Goal: Transaction & Acquisition: Purchase product/service

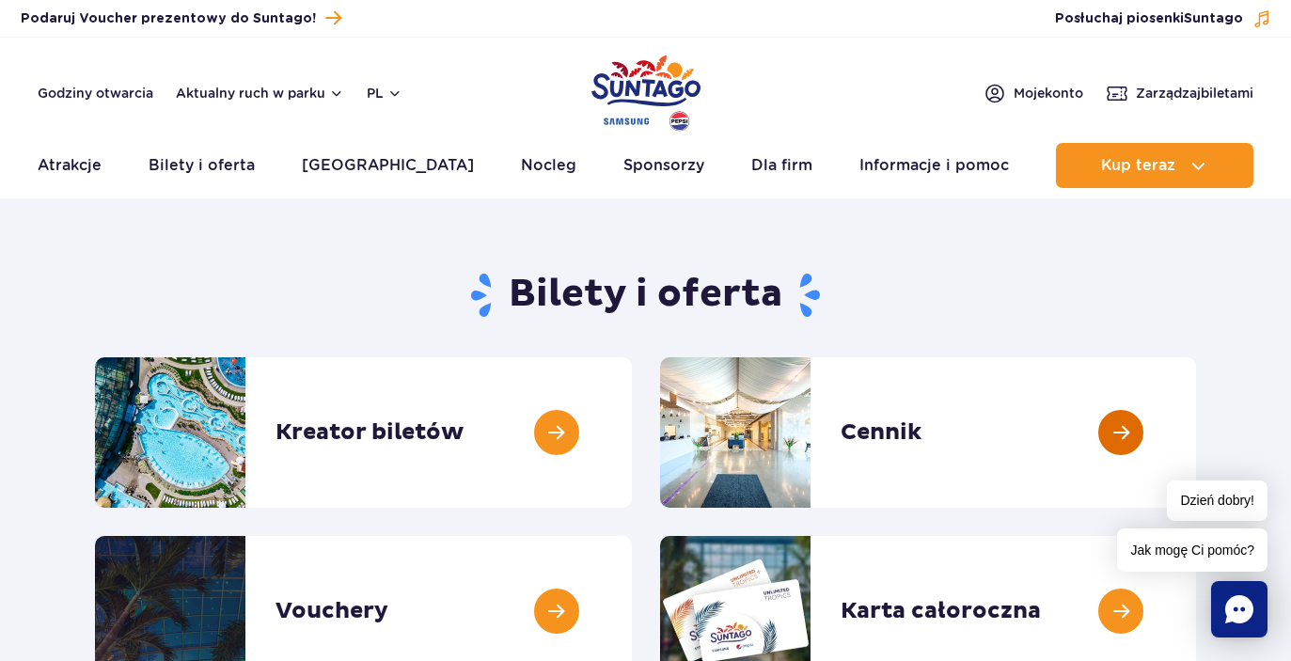
click at [1196, 435] on link at bounding box center [1196, 432] width 0 height 150
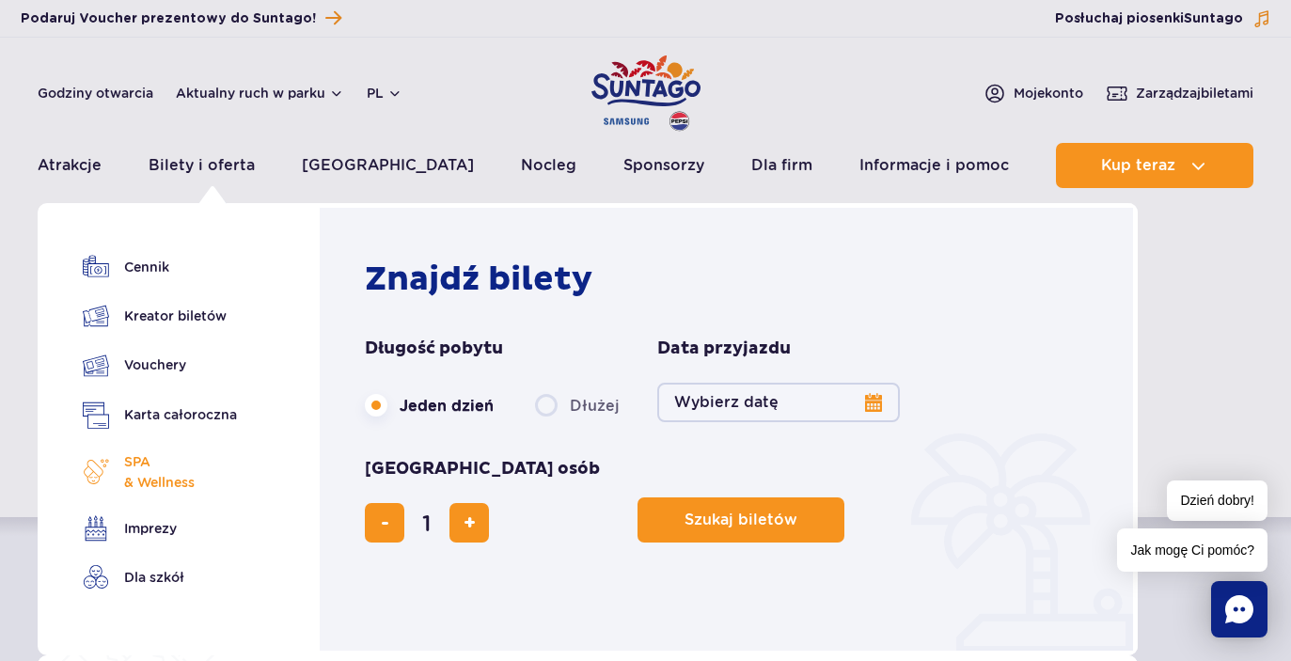
click at [156, 483] on span "SPA & Wellness" at bounding box center [159, 471] width 71 height 41
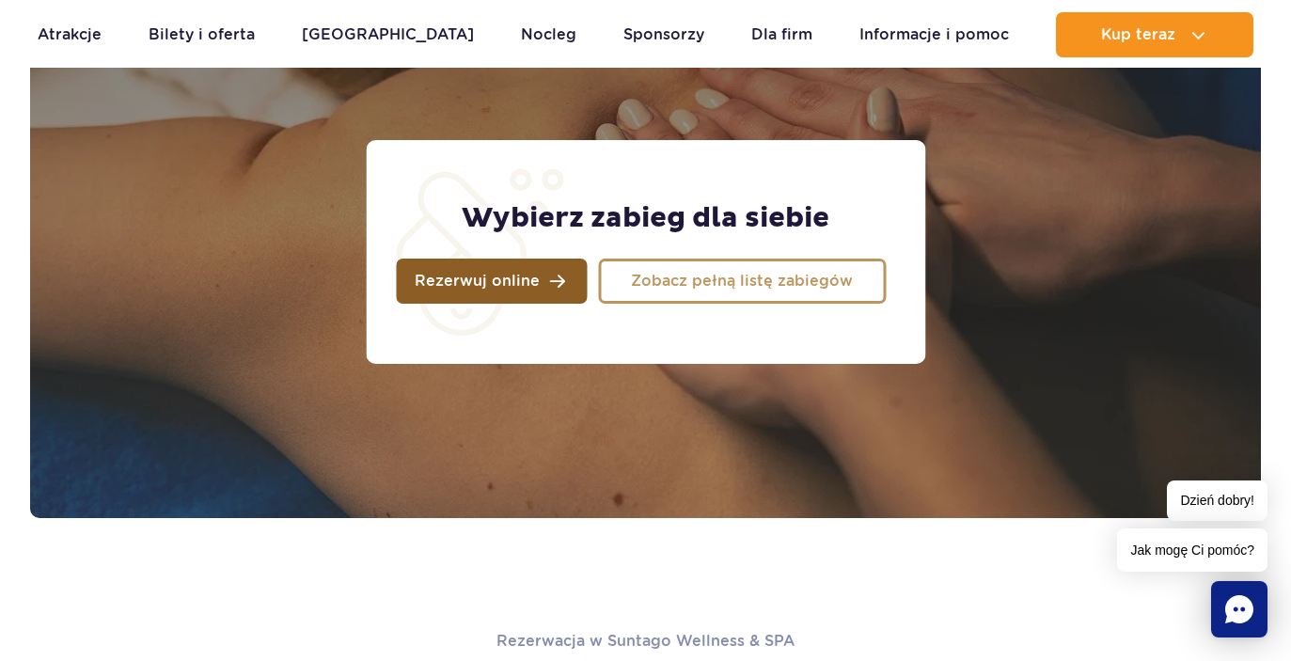
scroll to position [1576, 0]
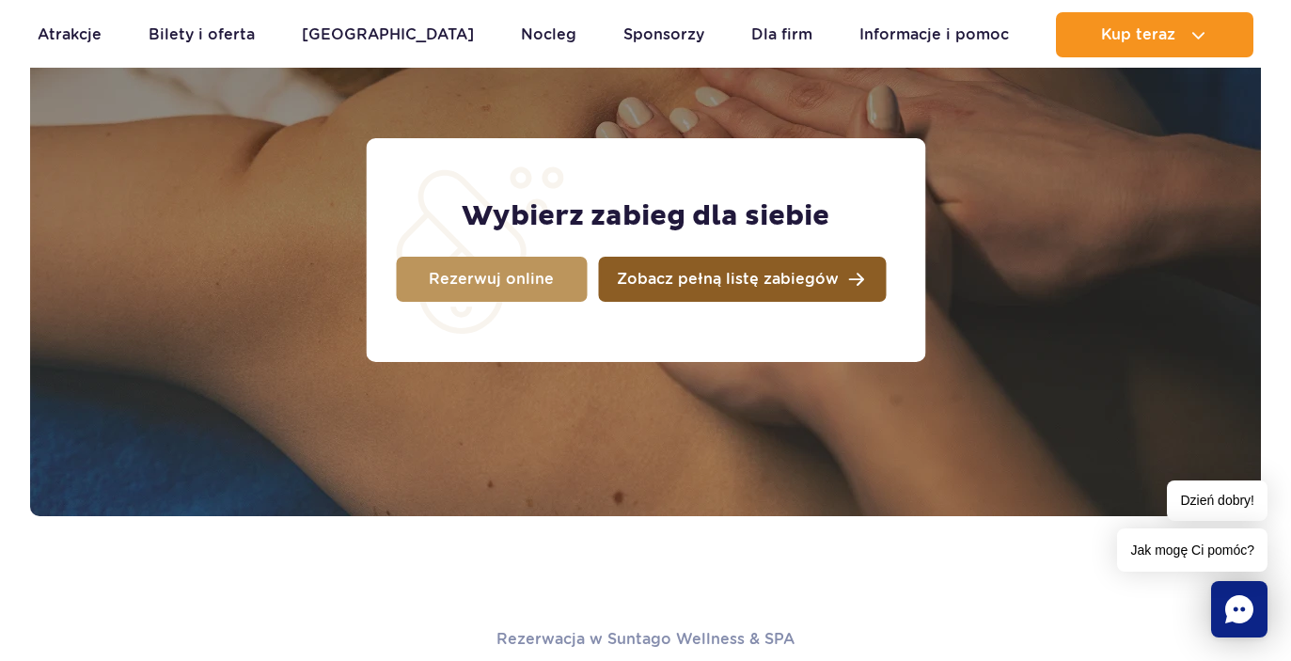
click at [685, 286] on span "Zobacz pełną listę zabiegów" at bounding box center [728, 279] width 222 height 15
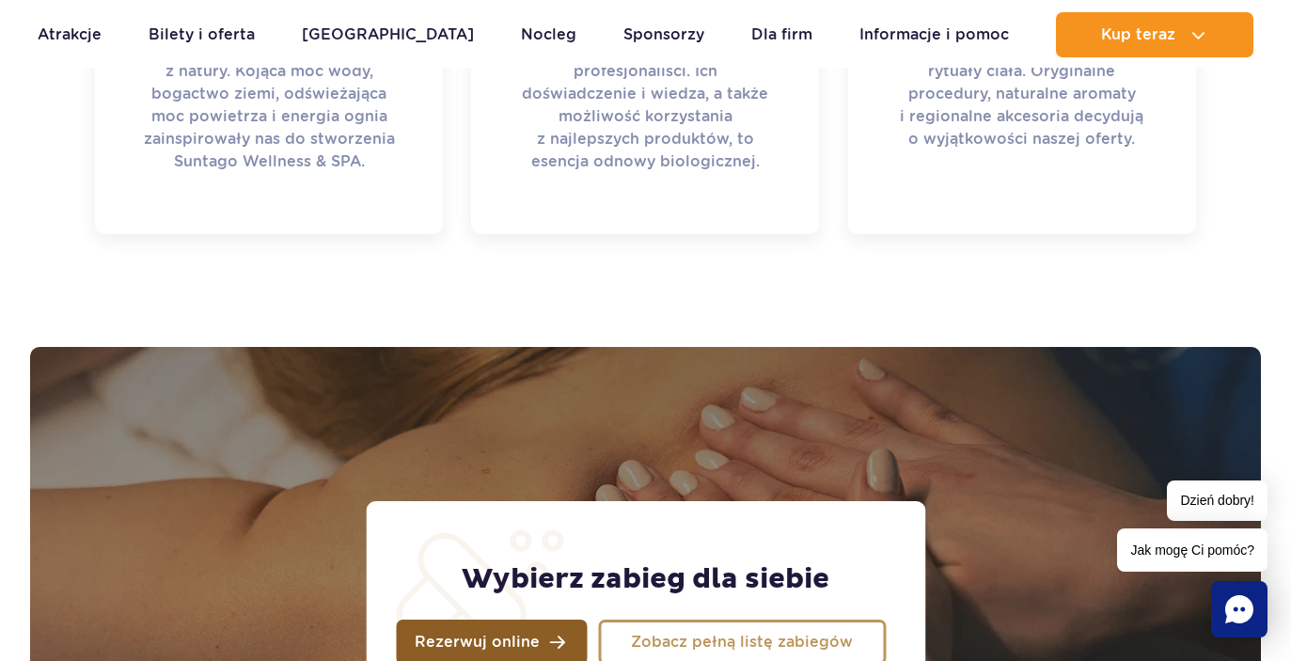
scroll to position [1077, 0]
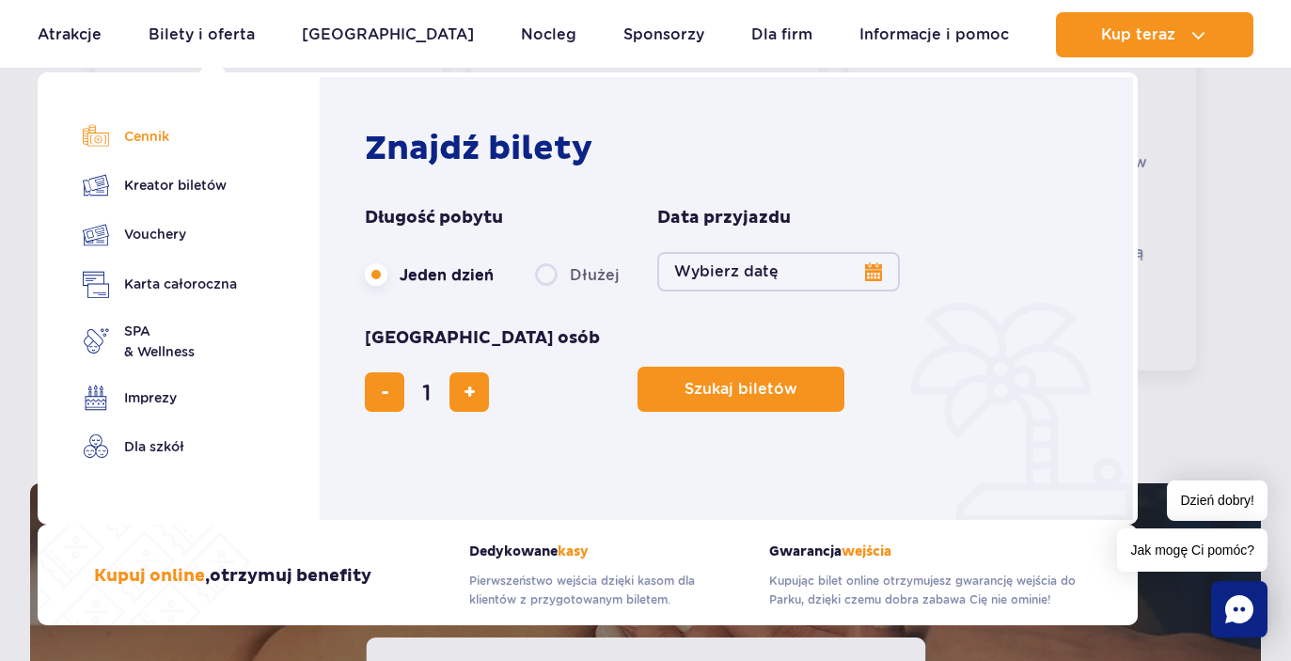
click at [153, 145] on link "Cennik" at bounding box center [160, 136] width 154 height 26
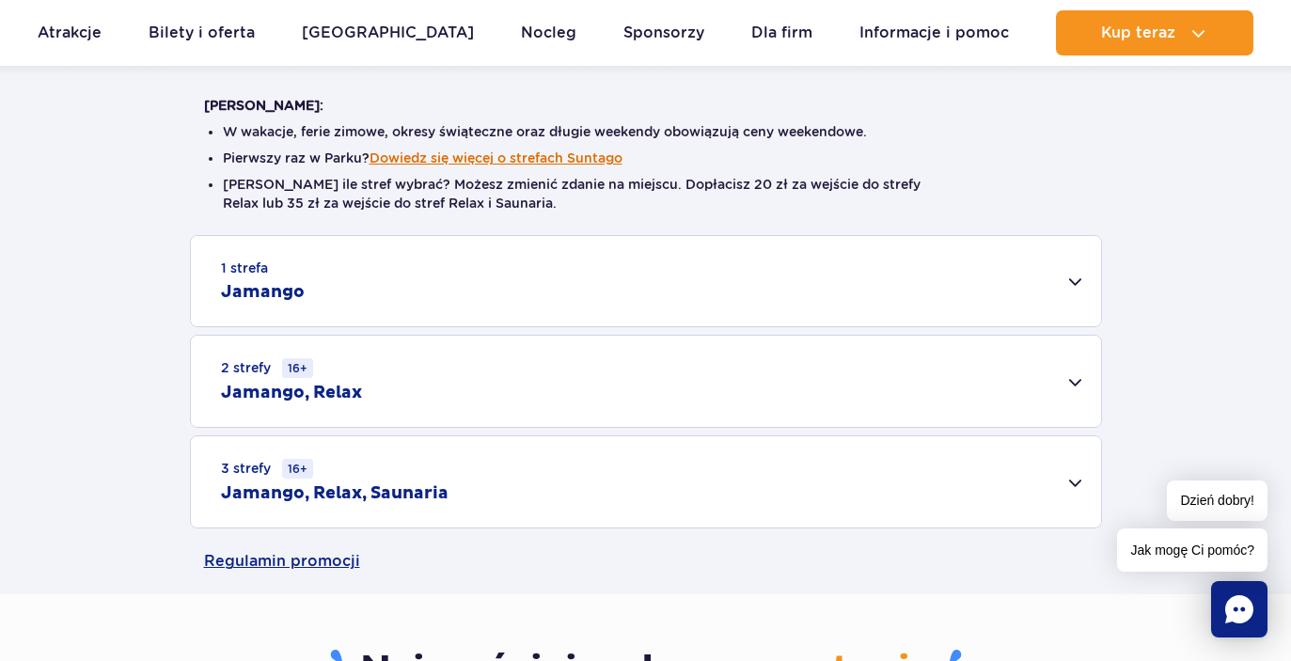
scroll to position [468, 0]
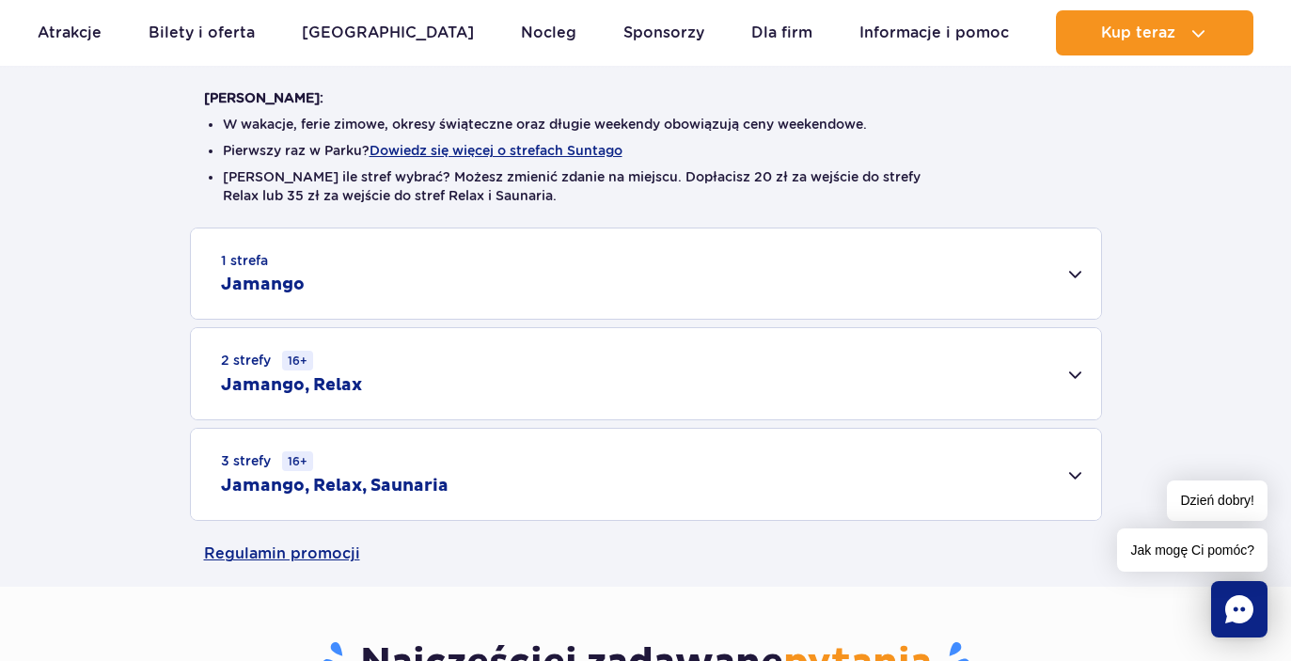
click at [314, 281] on div "1 strefa Jamango" at bounding box center [646, 273] width 910 height 90
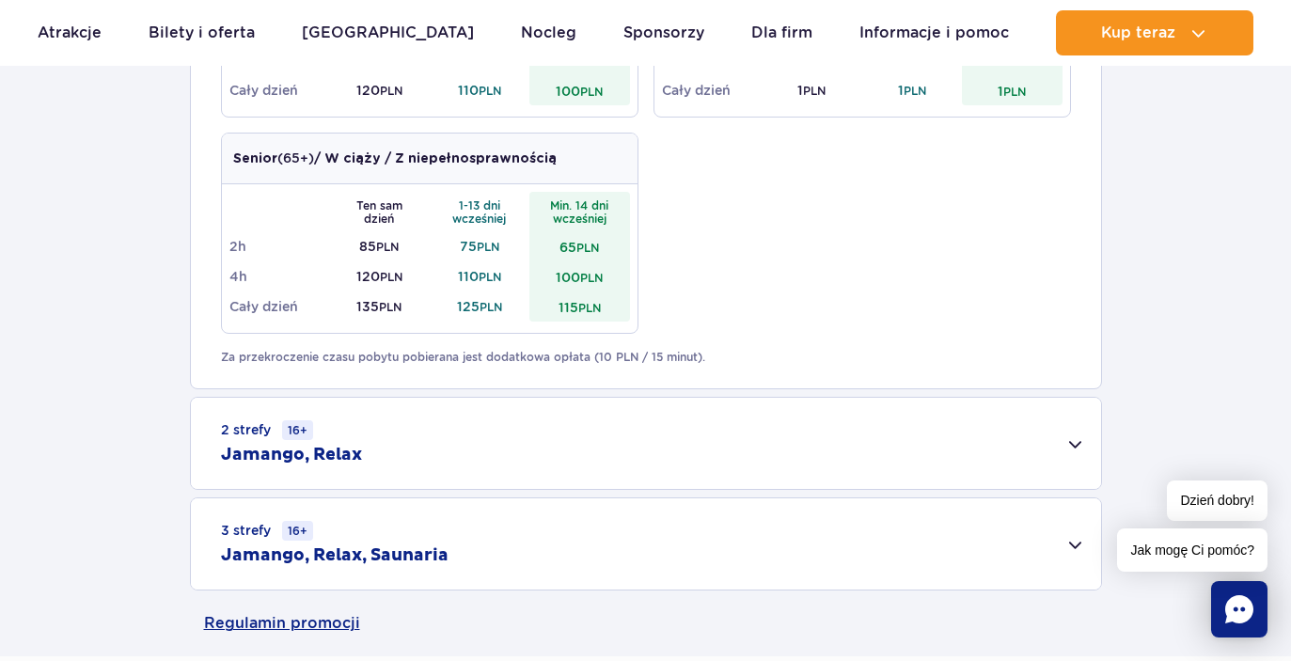
scroll to position [1215, 0]
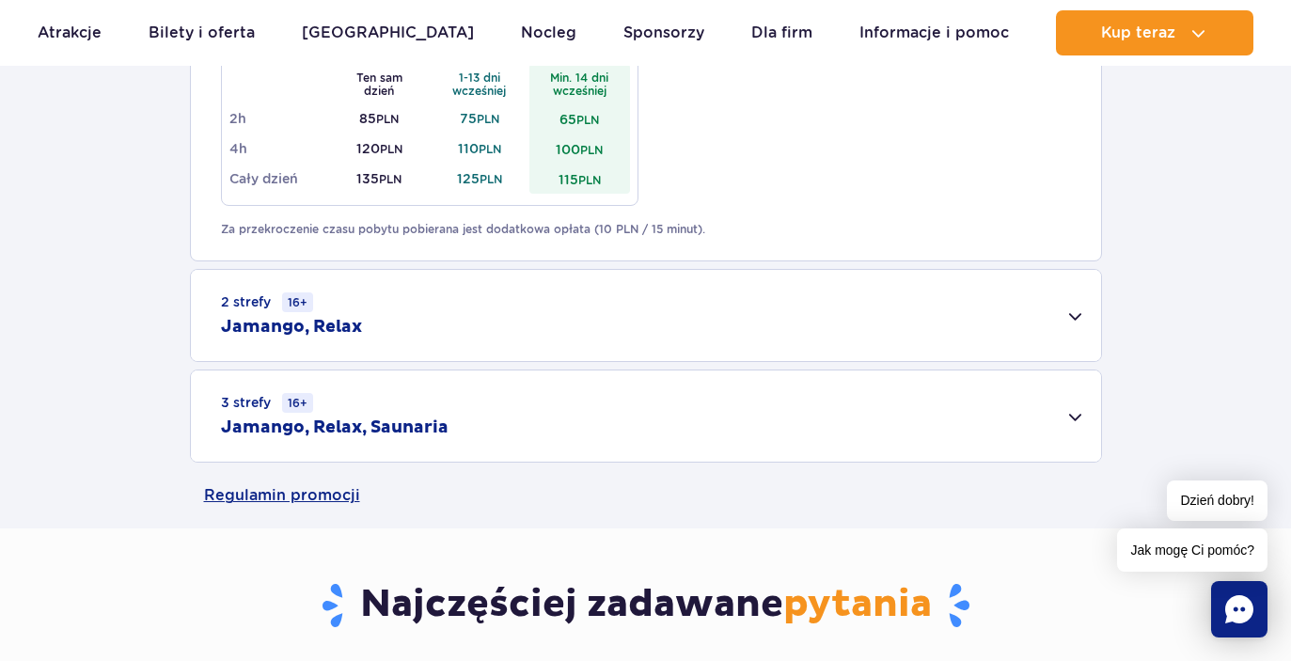
click at [346, 315] on div "2 strefy 16+ Jamango, Relax" at bounding box center [646, 315] width 910 height 91
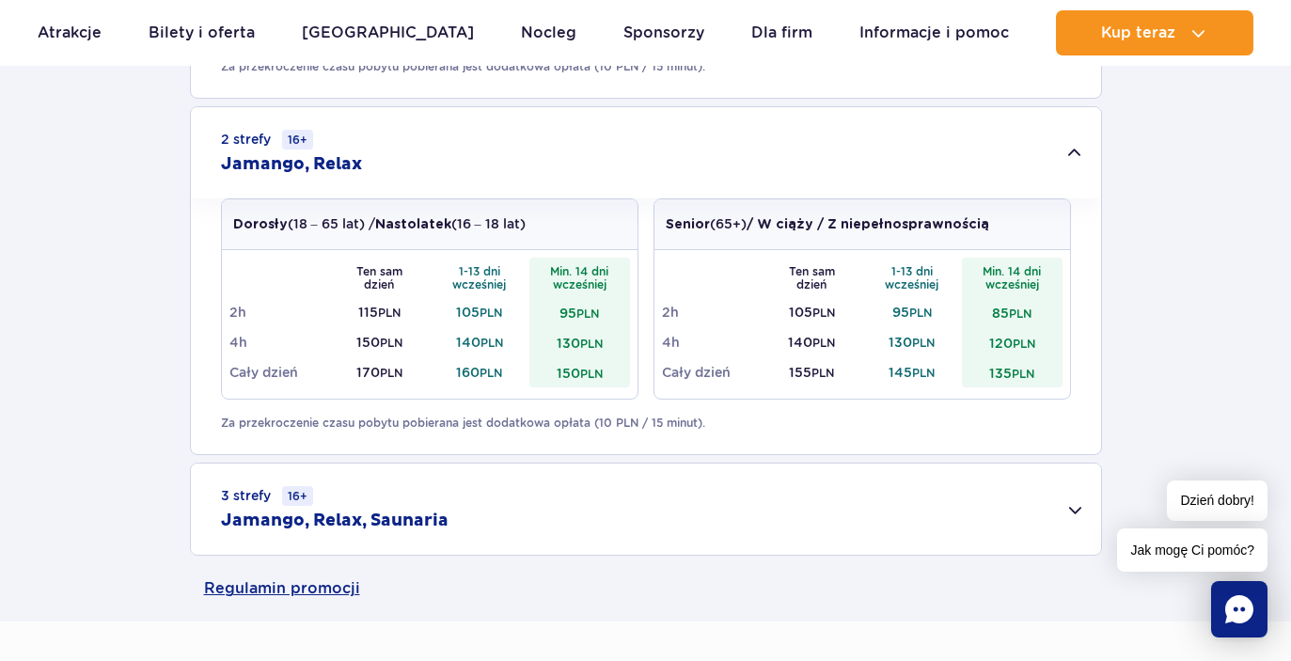
scroll to position [1385, 0]
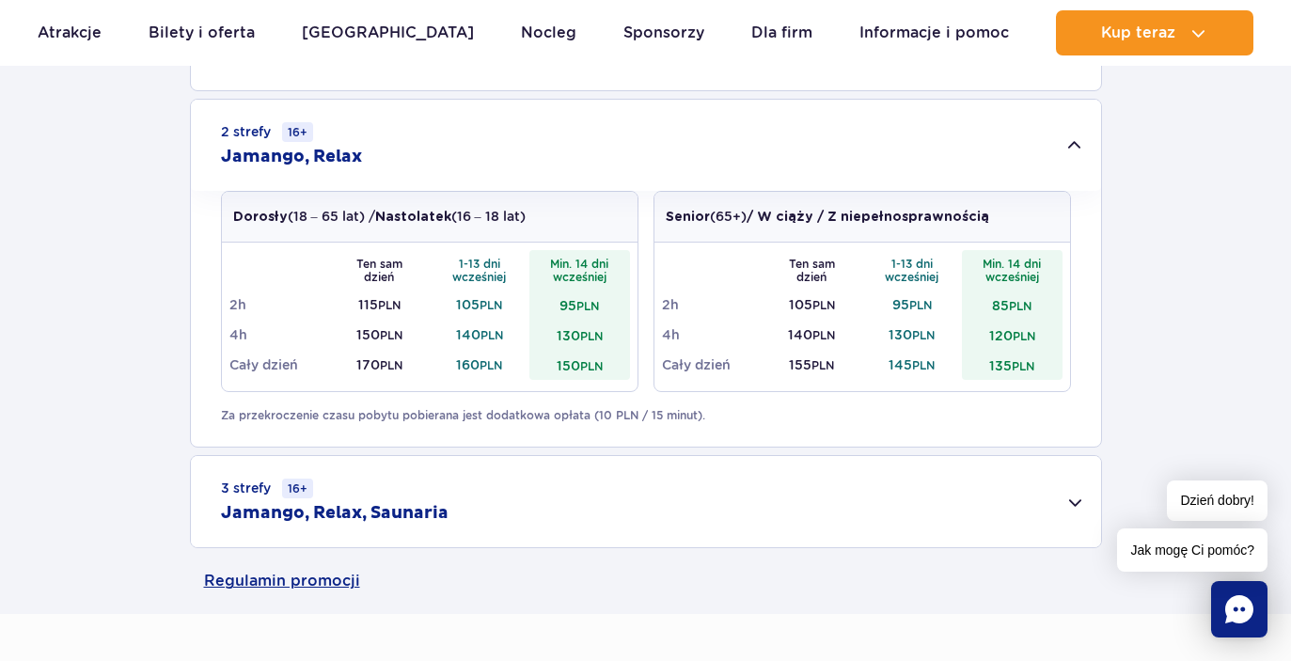
click at [466, 518] on div "3 strefy 16+ Jamango, Relax, Saunaria" at bounding box center [646, 501] width 910 height 91
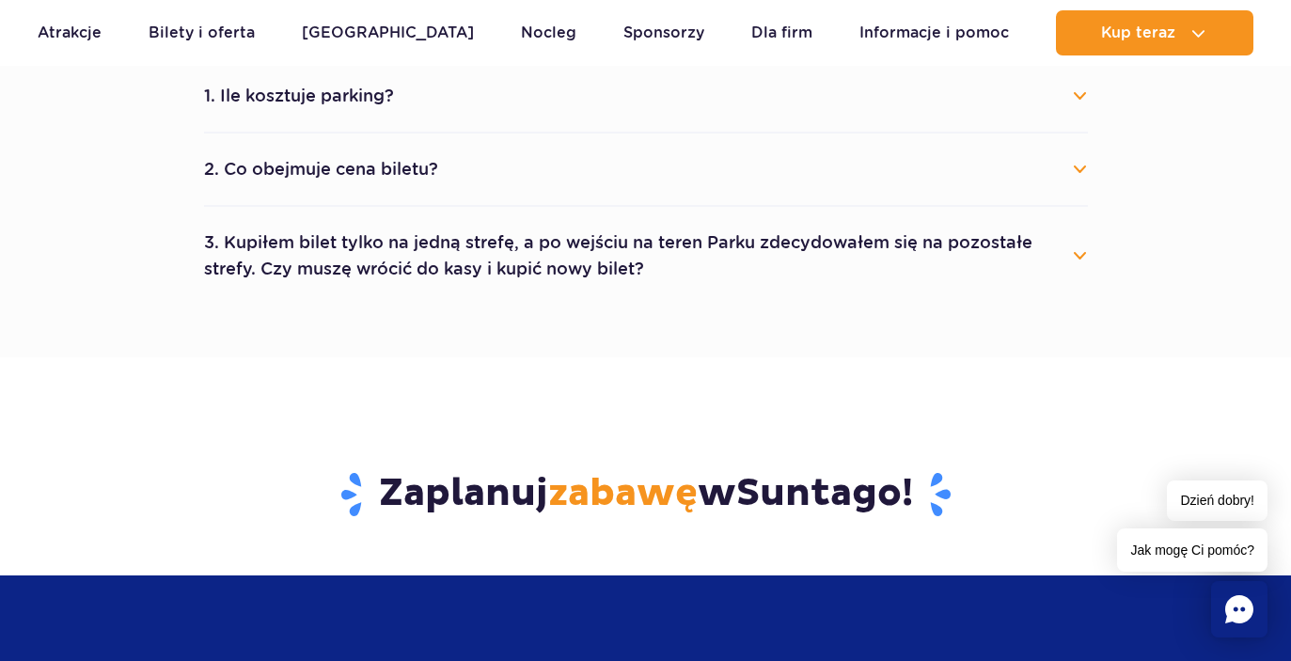
scroll to position [2324, 0]
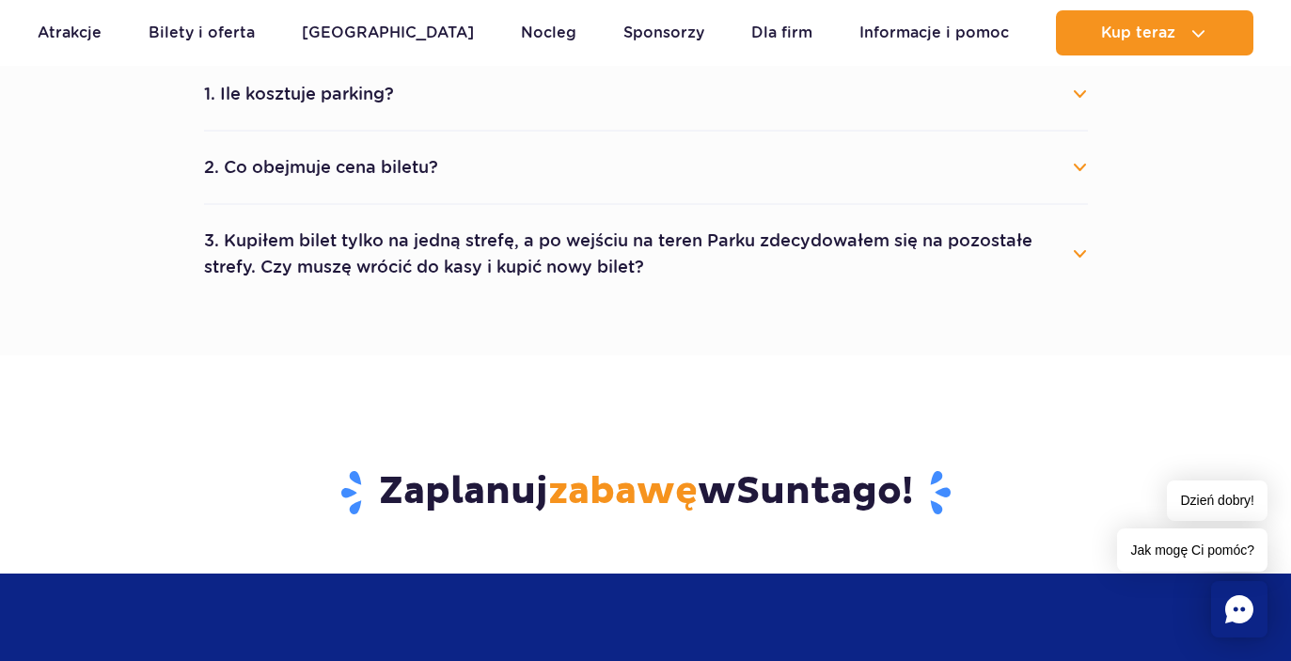
click at [380, 183] on button "2. Co obejmuje cena biletu?" at bounding box center [646, 167] width 884 height 41
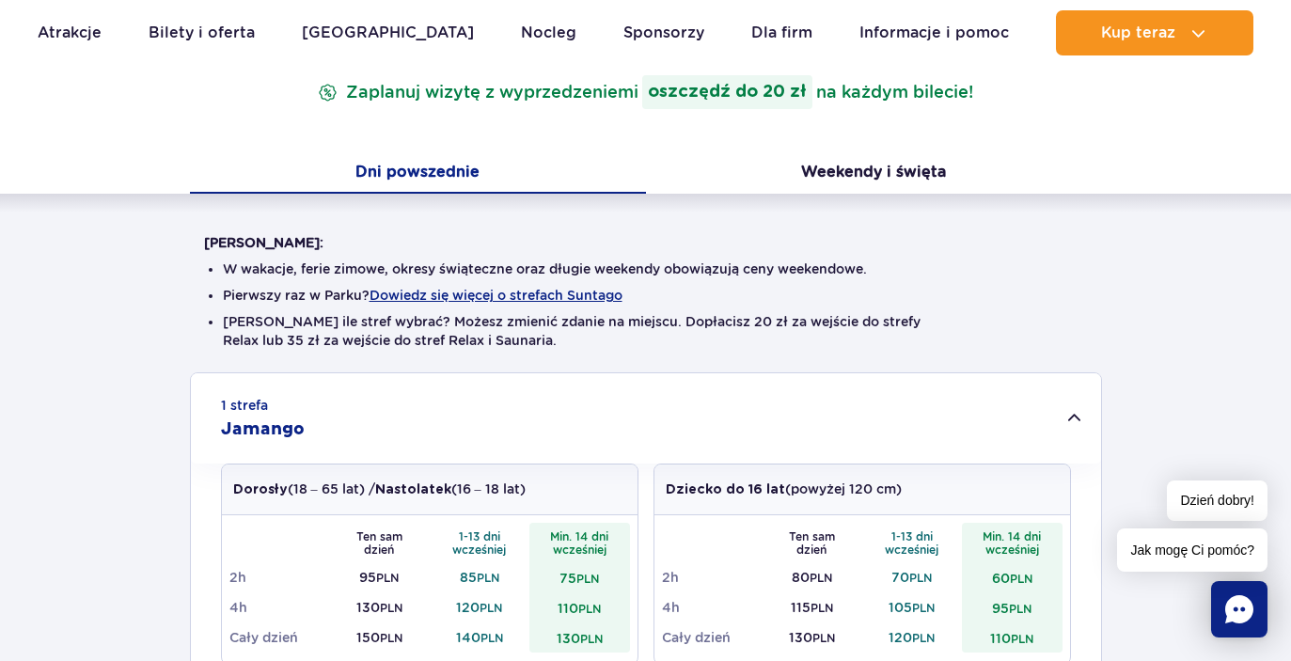
scroll to position [0, 0]
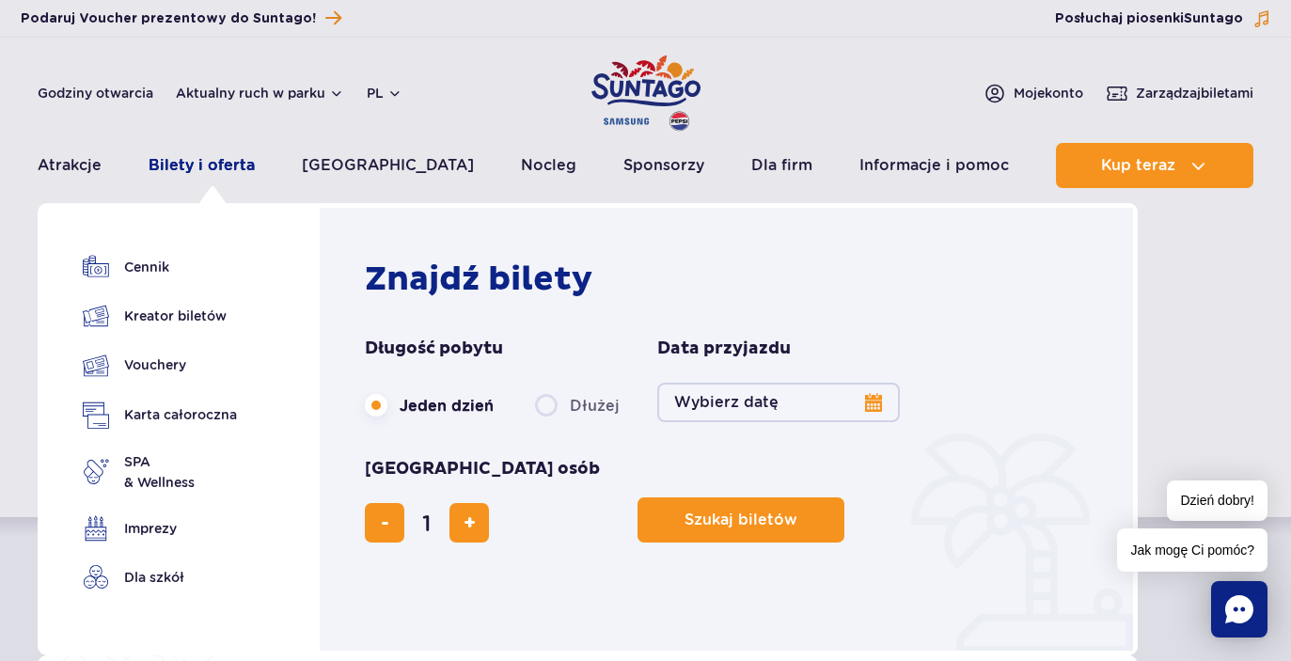
click at [204, 165] on link "Bilety i oferta" at bounding box center [202, 165] width 106 height 45
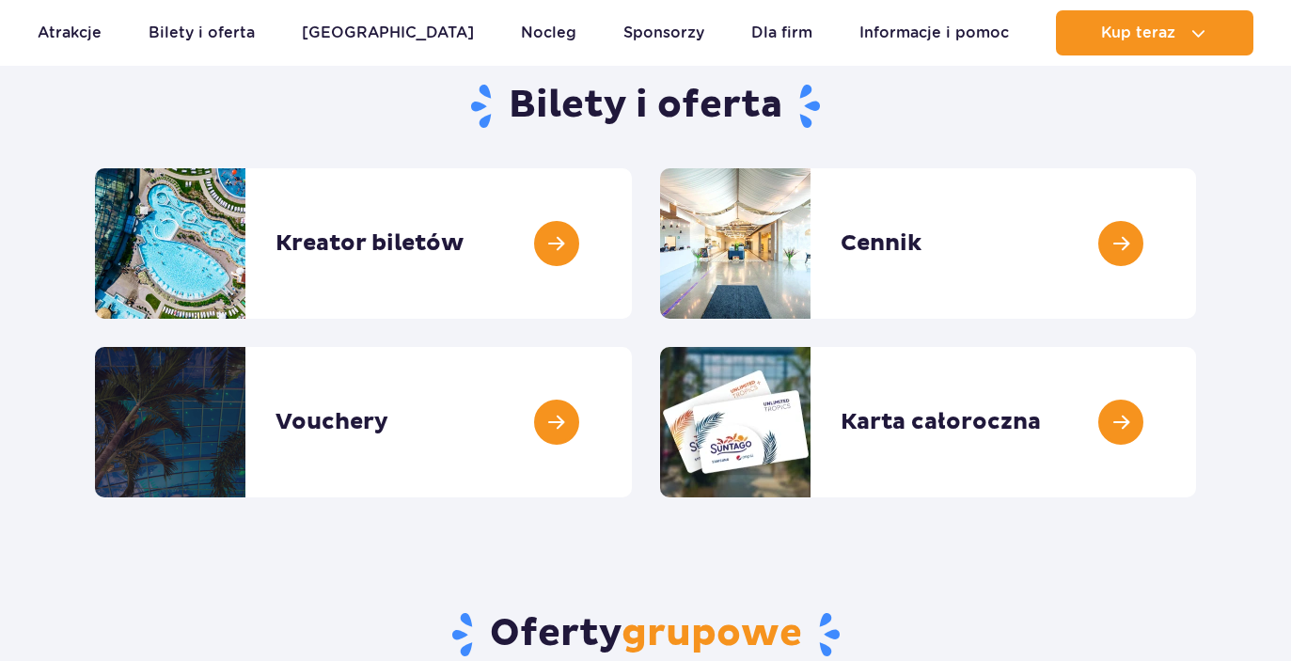
scroll to position [212, 0]
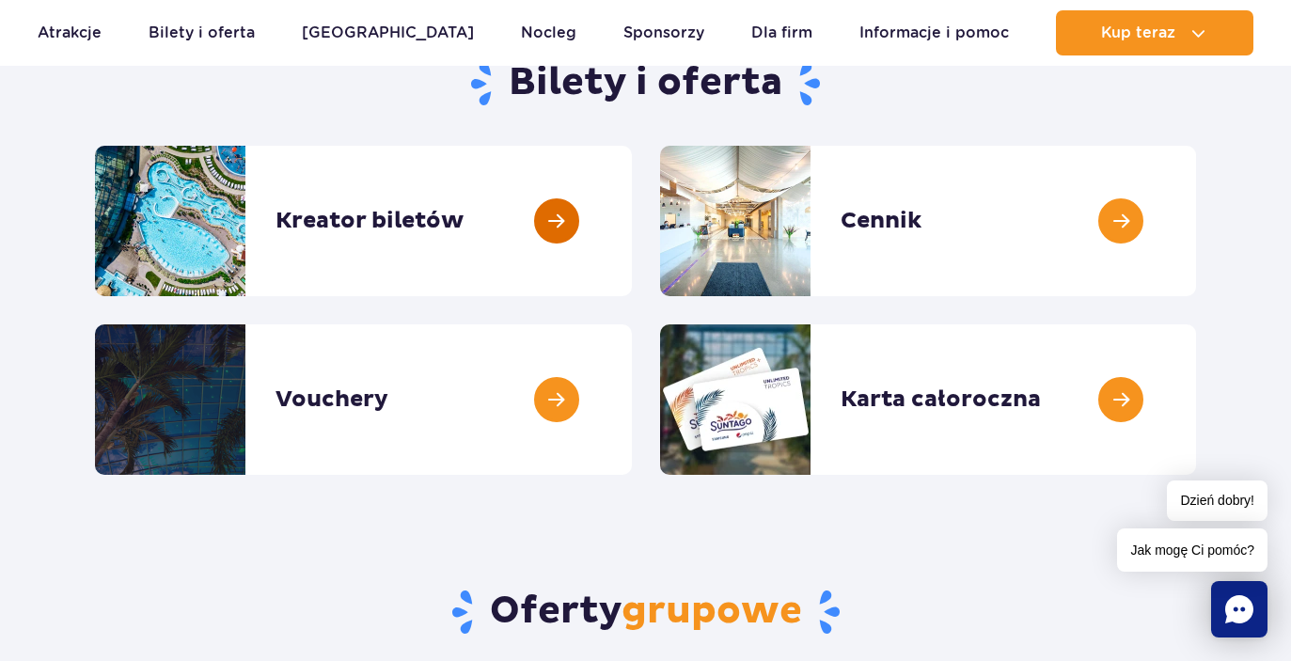
click at [632, 242] on link at bounding box center [632, 221] width 0 height 150
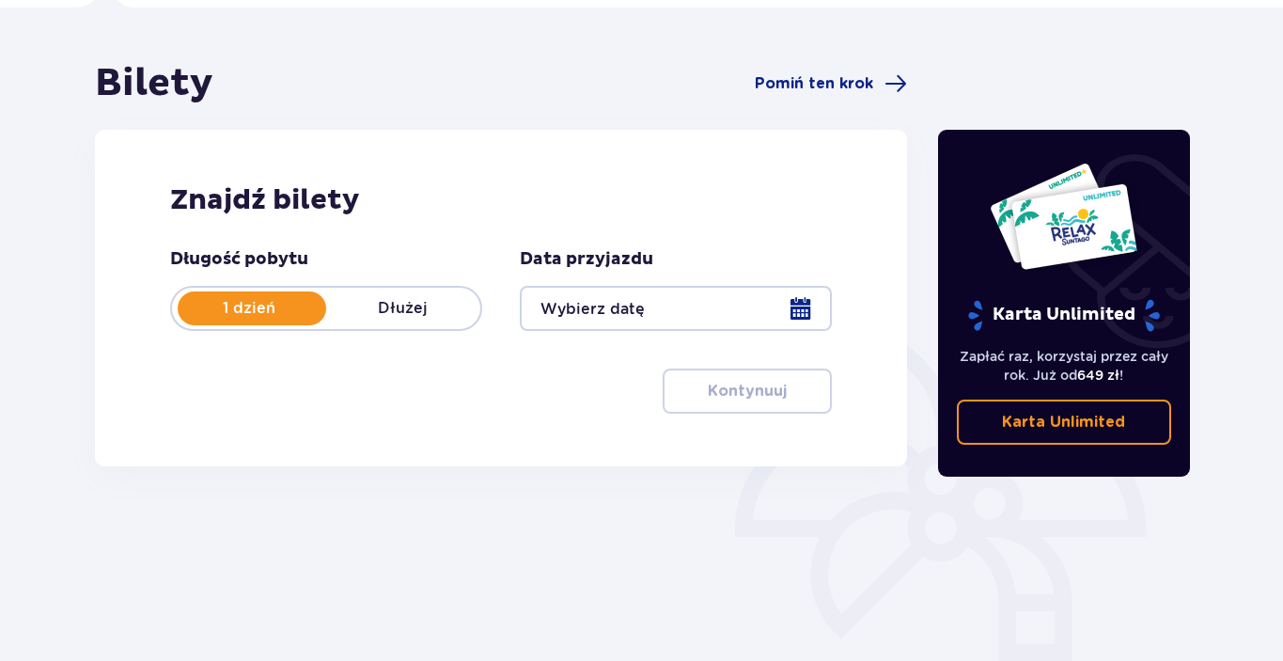
scroll to position [171, 0]
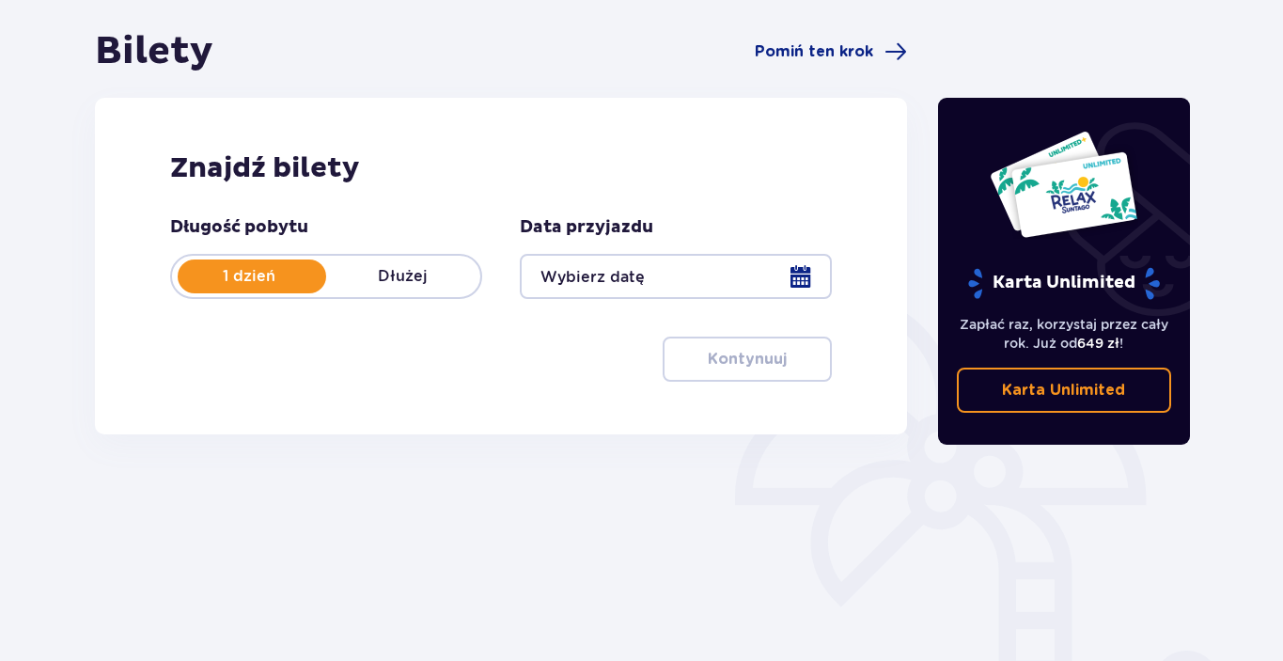
click at [790, 271] on div at bounding box center [676, 276] width 312 height 45
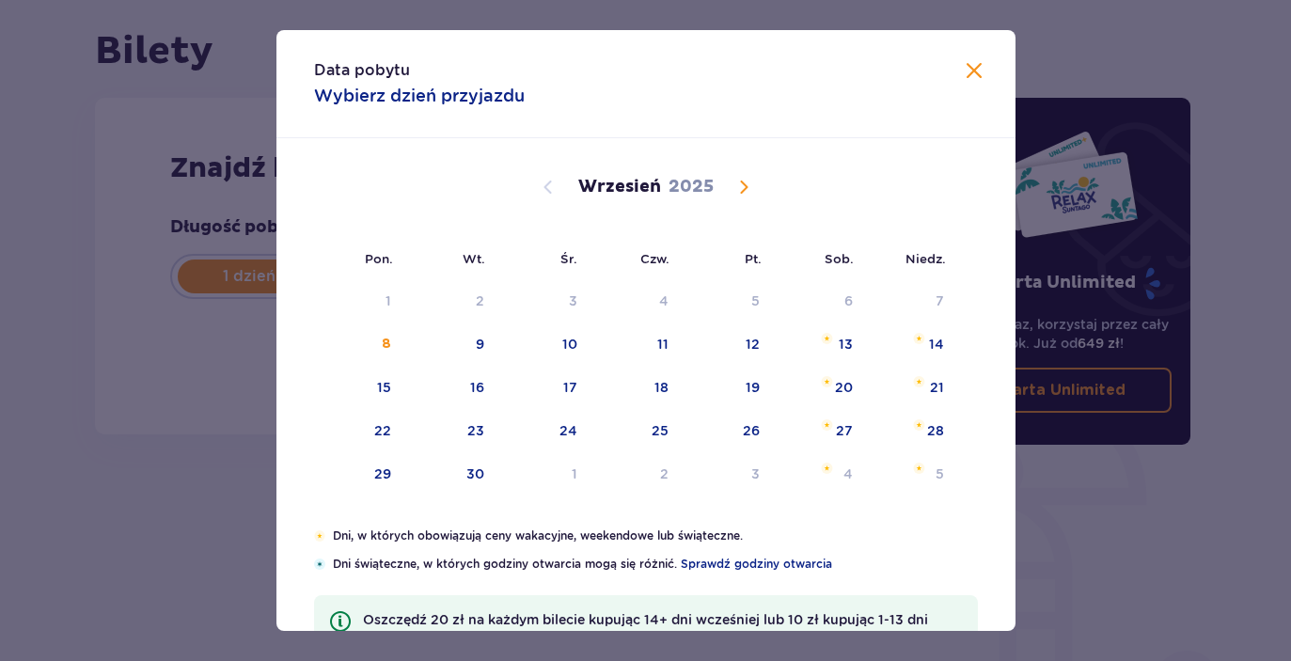
click at [742, 183] on span "Calendar" at bounding box center [743, 187] width 23 height 23
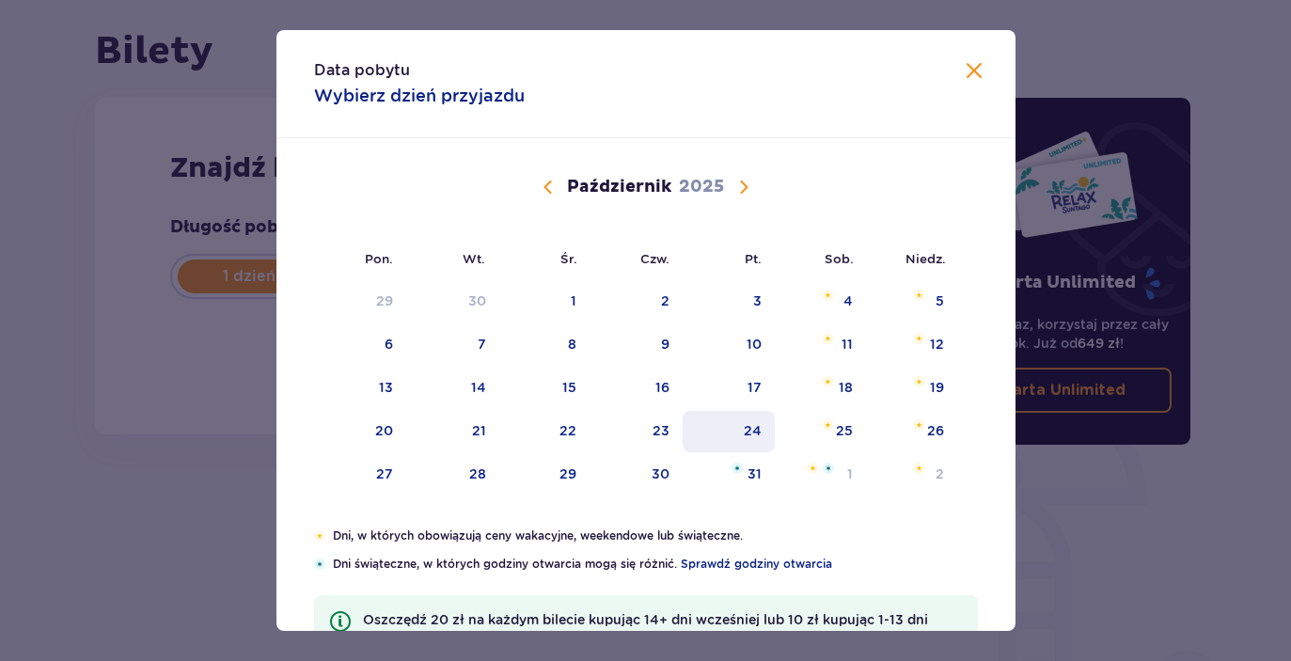
click at [756, 428] on div "24" at bounding box center [753, 430] width 18 height 19
type input "24.10.25"
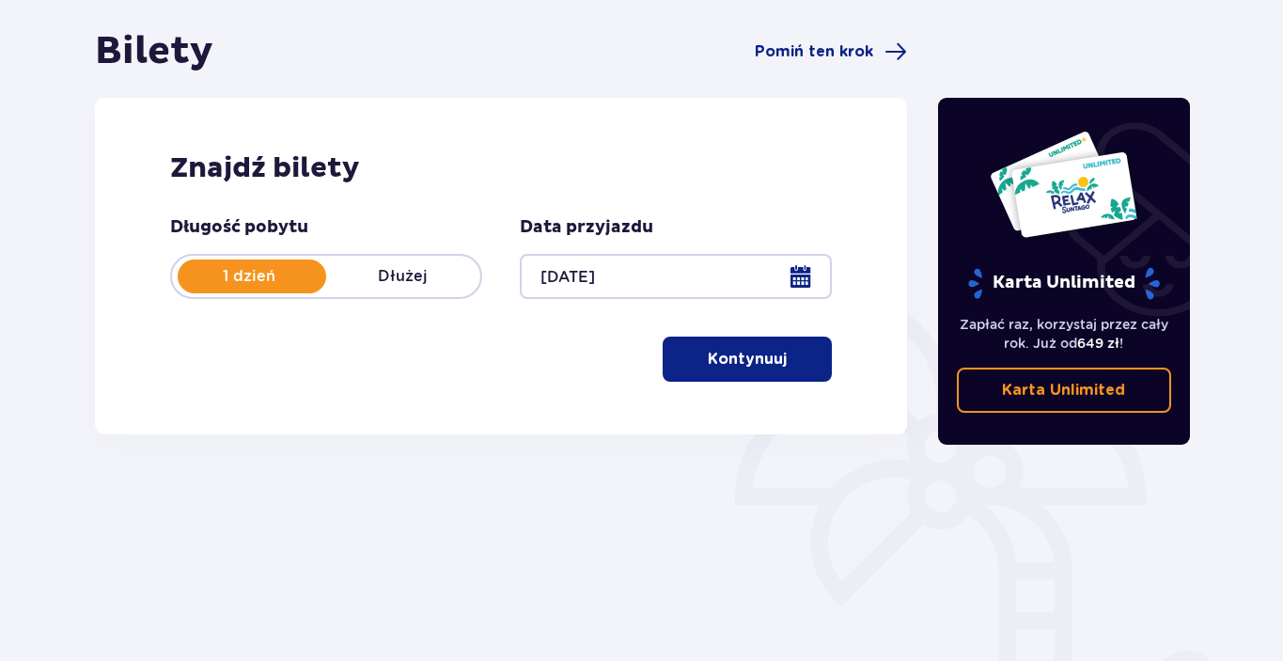
click at [712, 356] on p "Kontynuuj" at bounding box center [747, 359] width 79 height 21
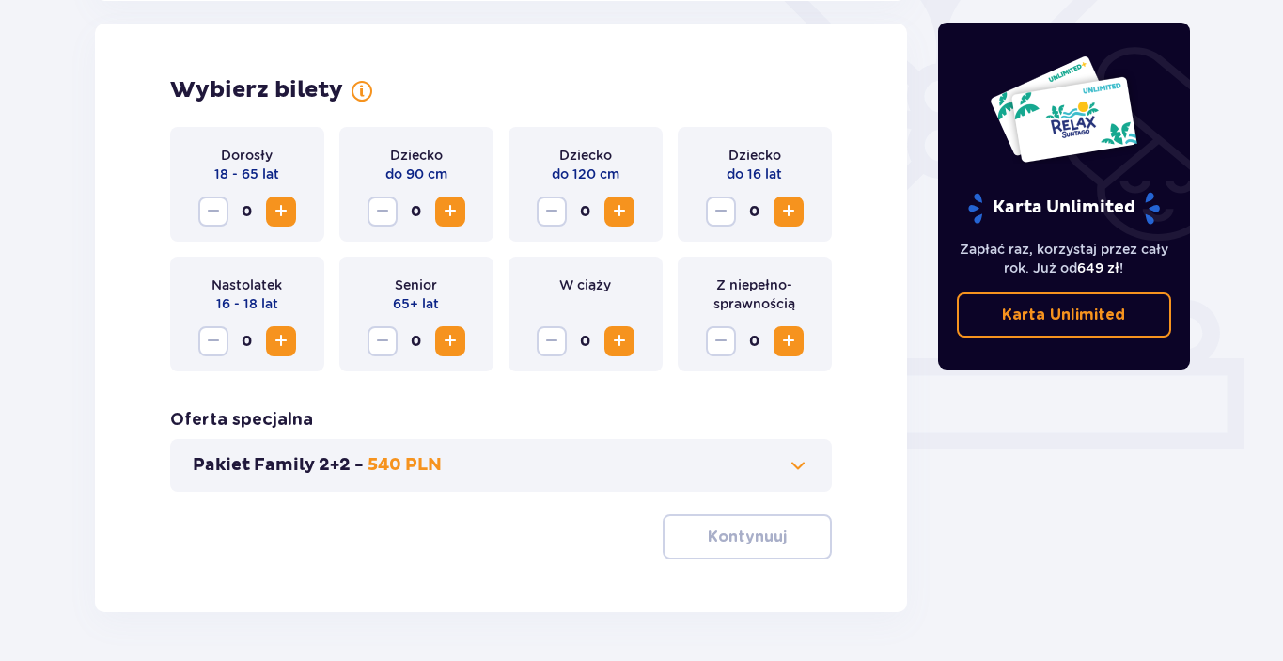
scroll to position [523, 0]
click at [281, 218] on span "Increase" at bounding box center [281, 210] width 23 height 23
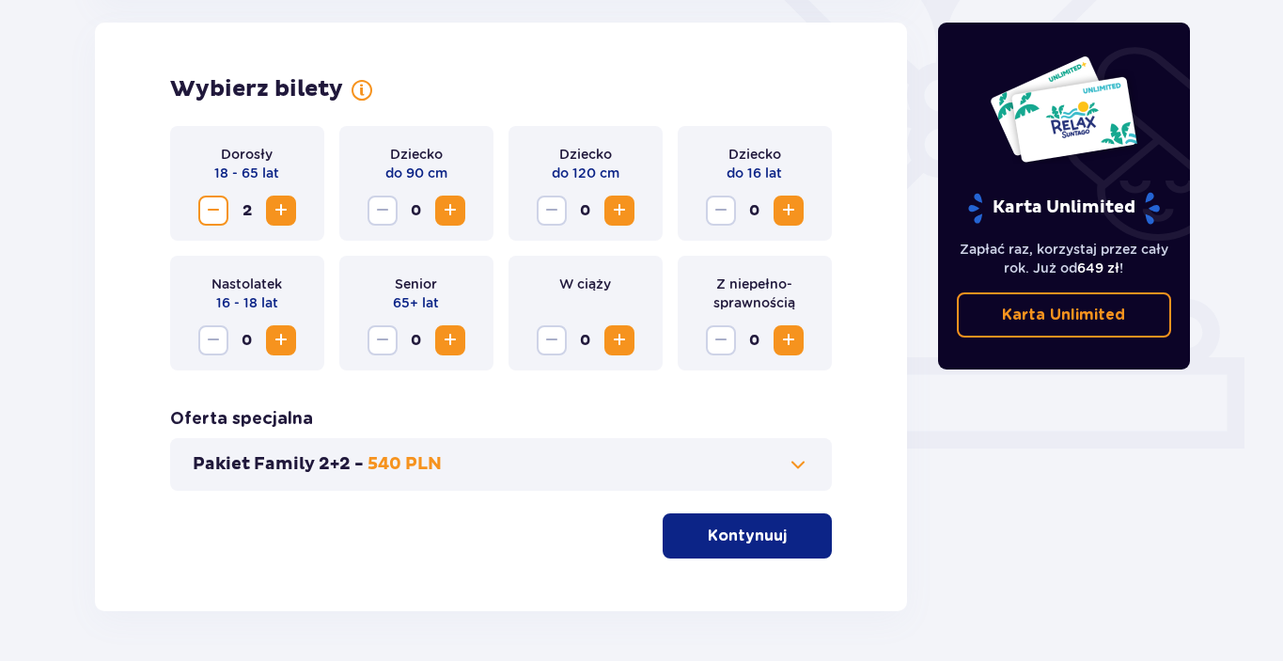
click at [281, 218] on span "Increase" at bounding box center [281, 210] width 23 height 23
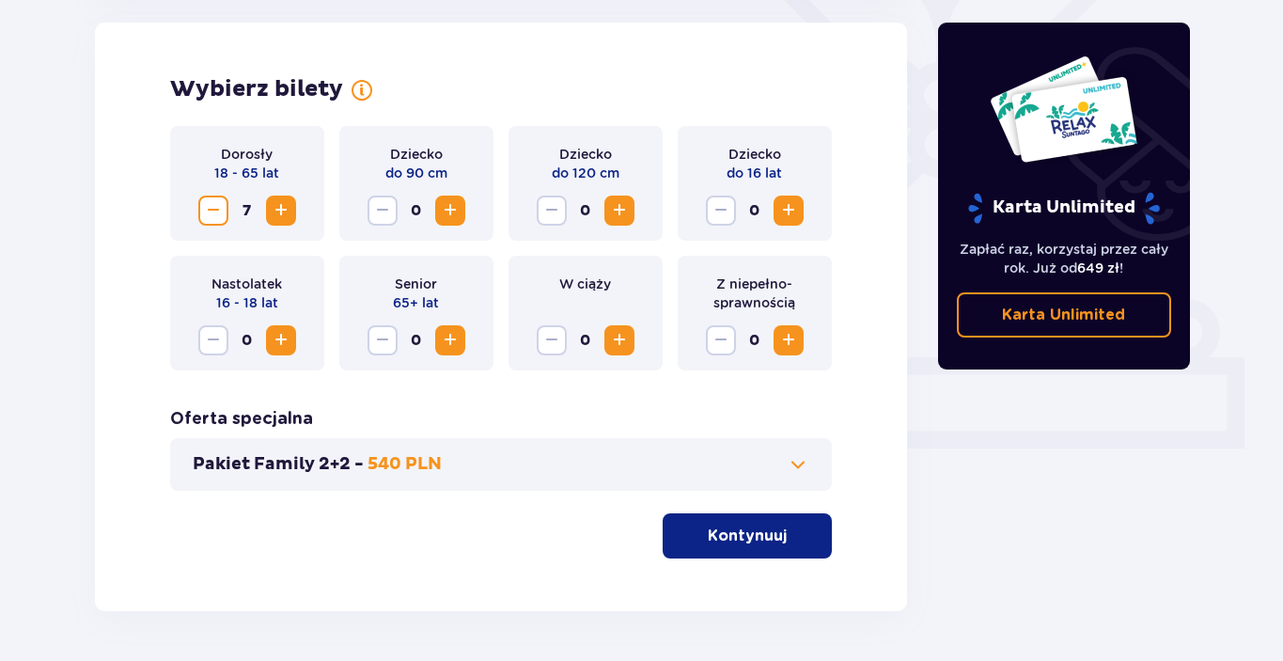
click at [281, 218] on span "Increase" at bounding box center [281, 210] width 23 height 23
click at [766, 527] on p "Kontynuuj" at bounding box center [747, 536] width 79 height 21
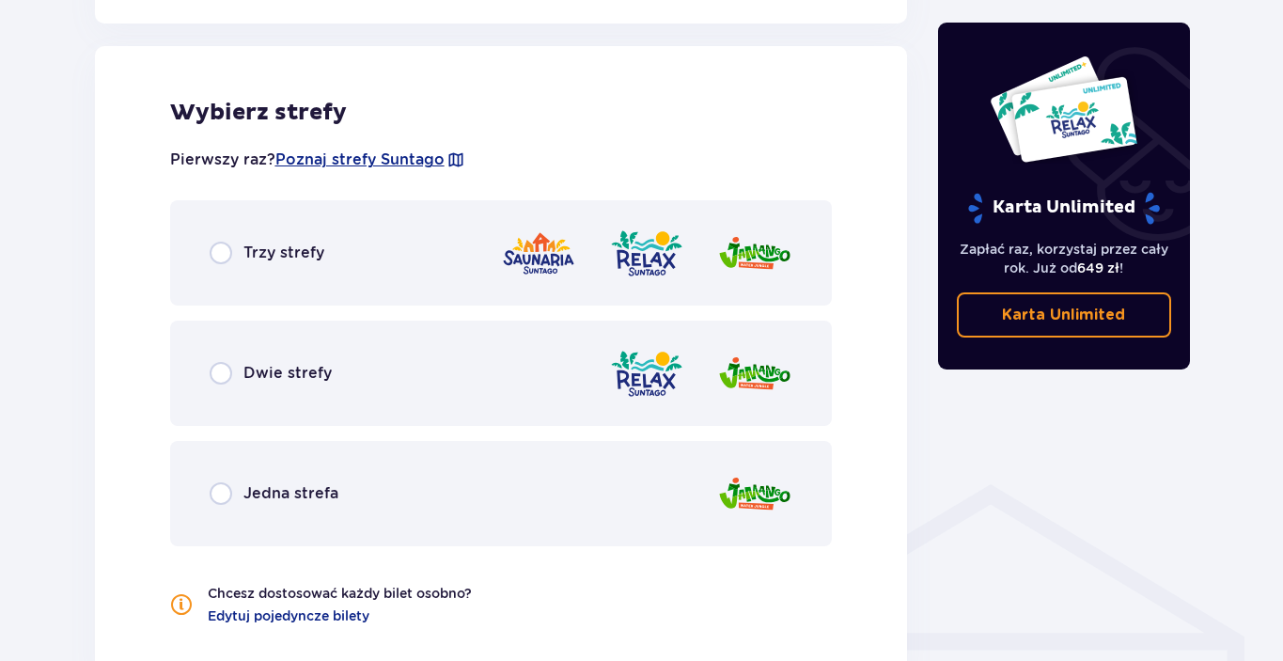
scroll to position [1044, 0]
click at [537, 369] on div "Dwie strefy" at bounding box center [501, 372] width 663 height 105
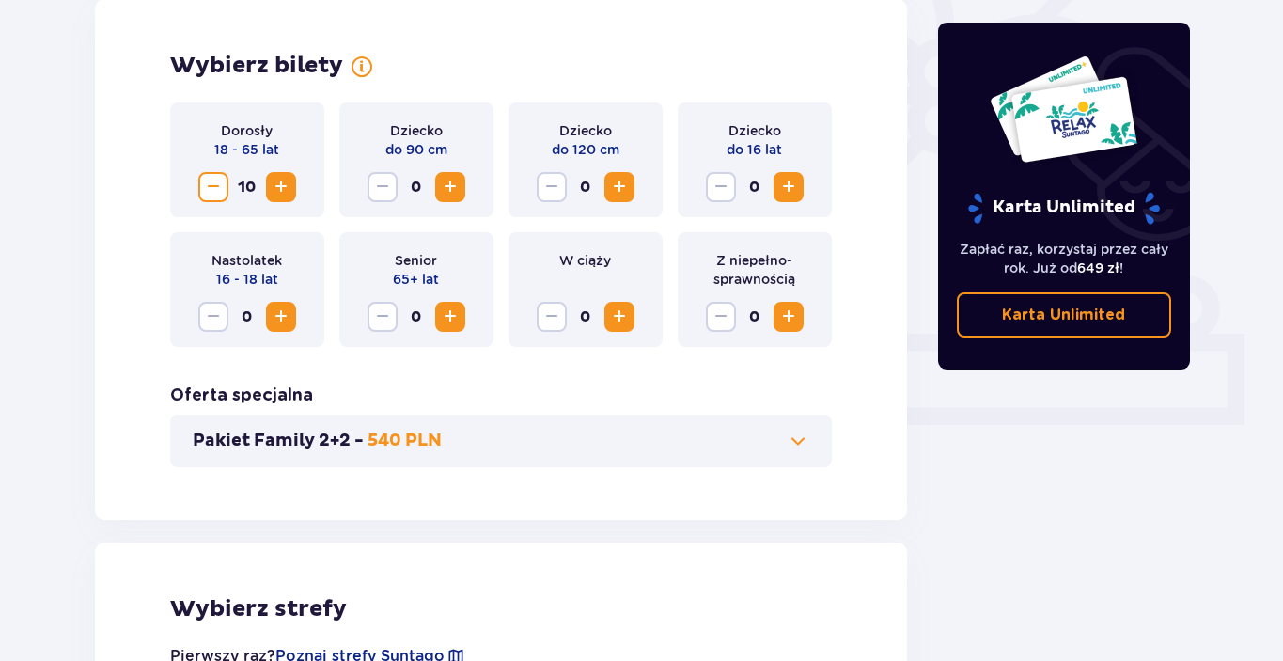
scroll to position [0, 0]
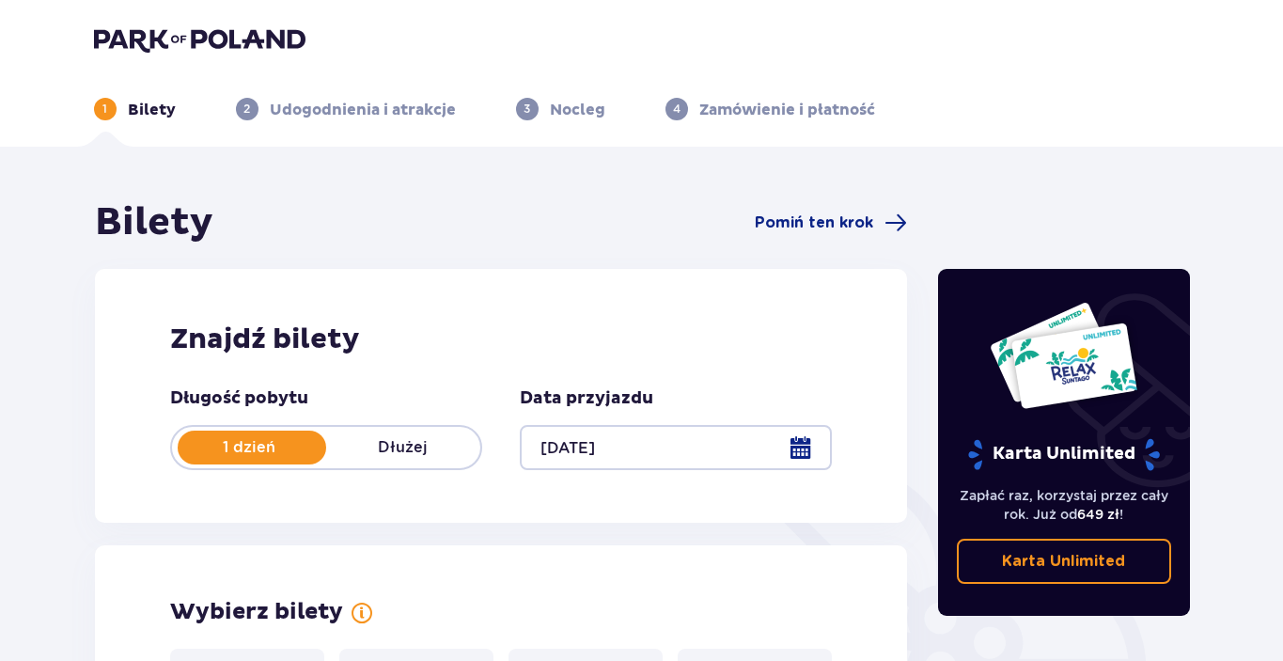
click at [181, 38] on img at bounding box center [200, 39] width 212 height 26
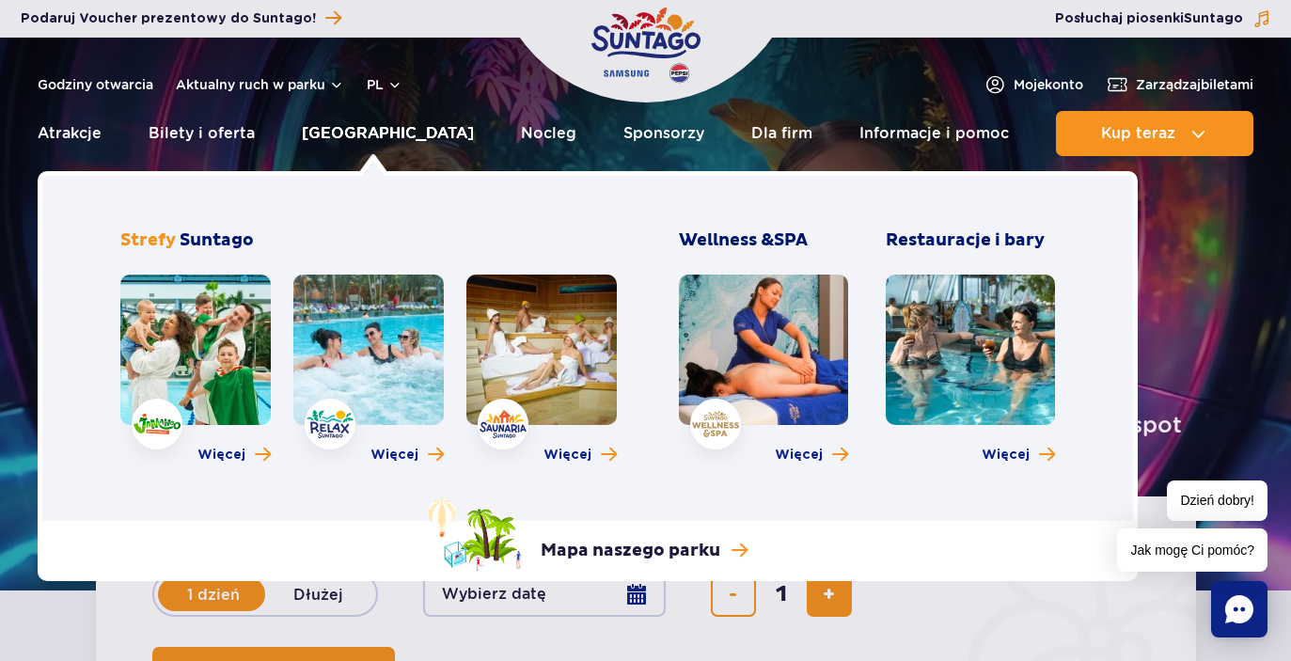
click at [371, 138] on link "Poznaj park" at bounding box center [388, 133] width 172 height 45
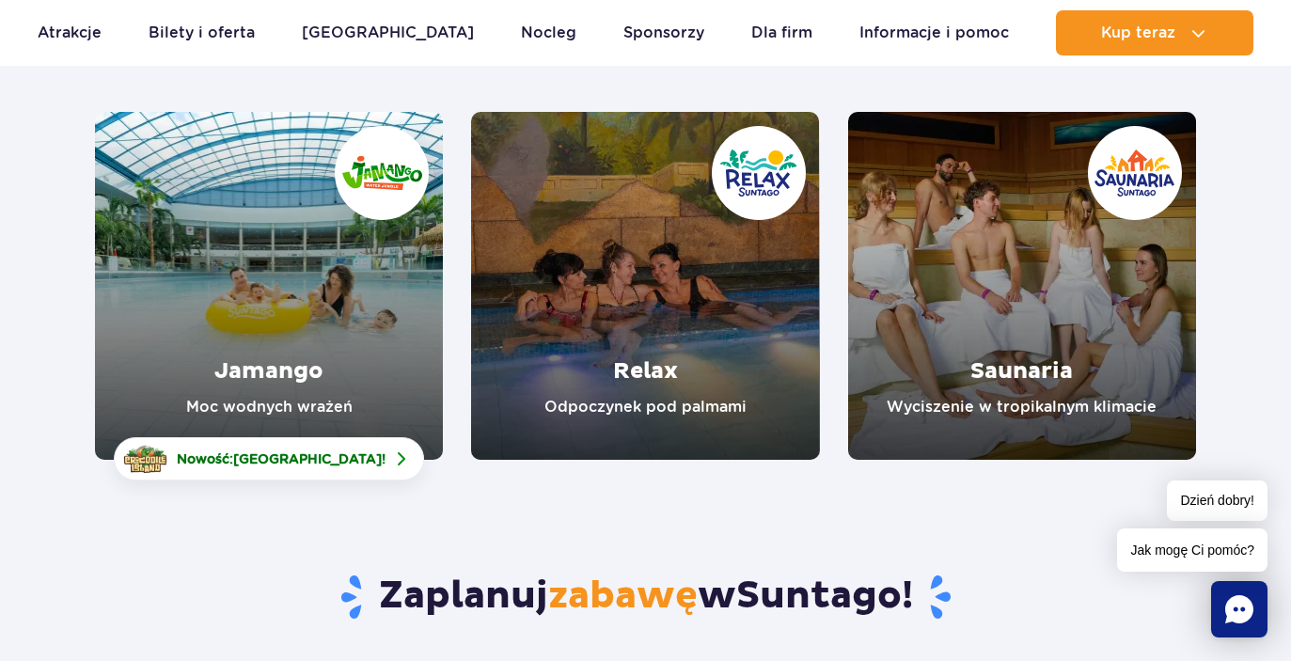
scroll to position [250, 0]
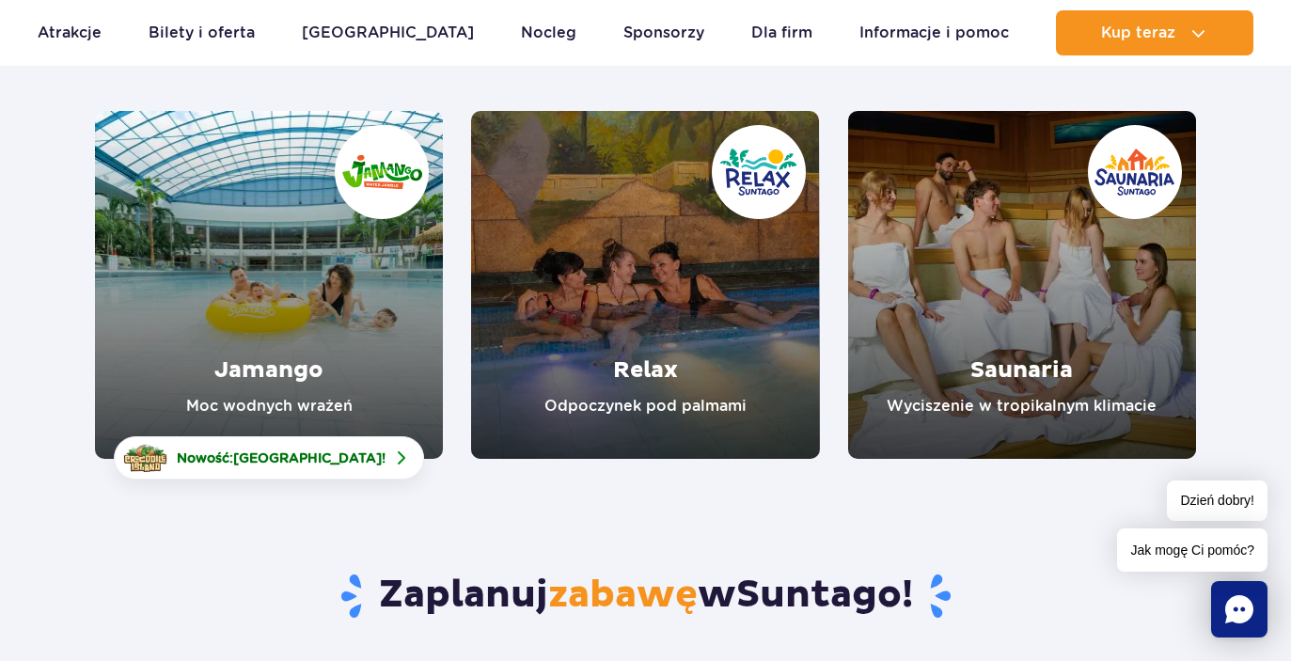
click at [704, 313] on link "Relax" at bounding box center [645, 285] width 348 height 348
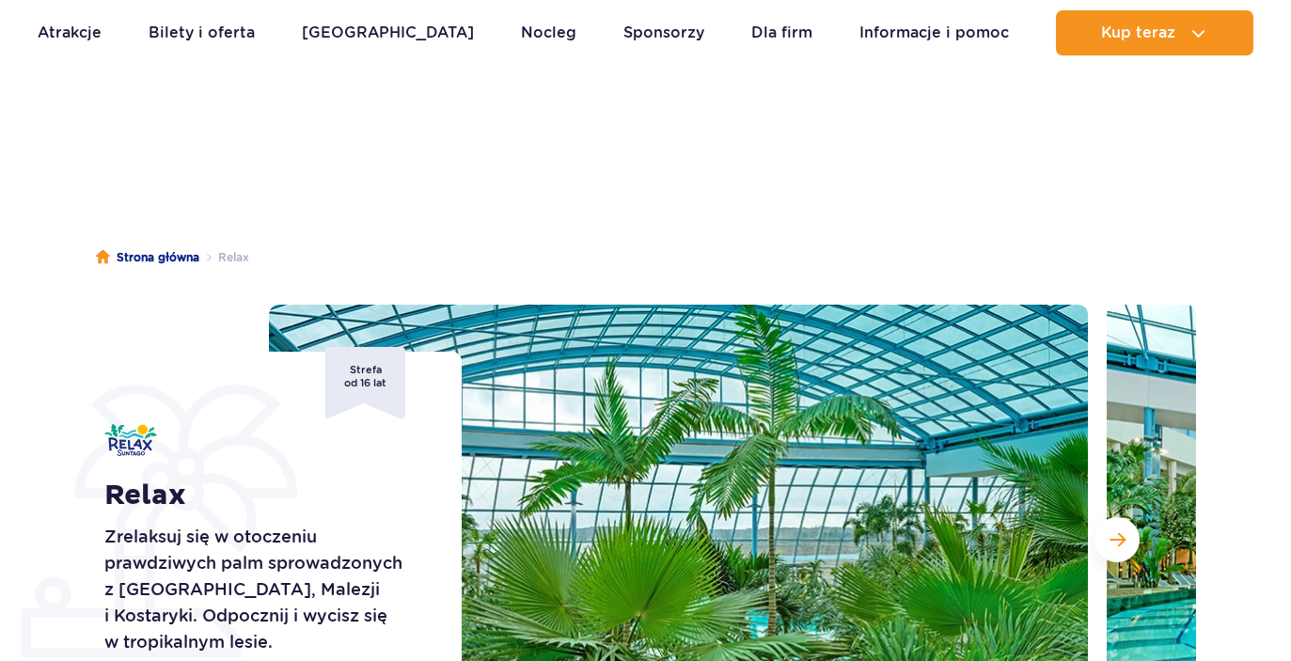
scroll to position [255, 0]
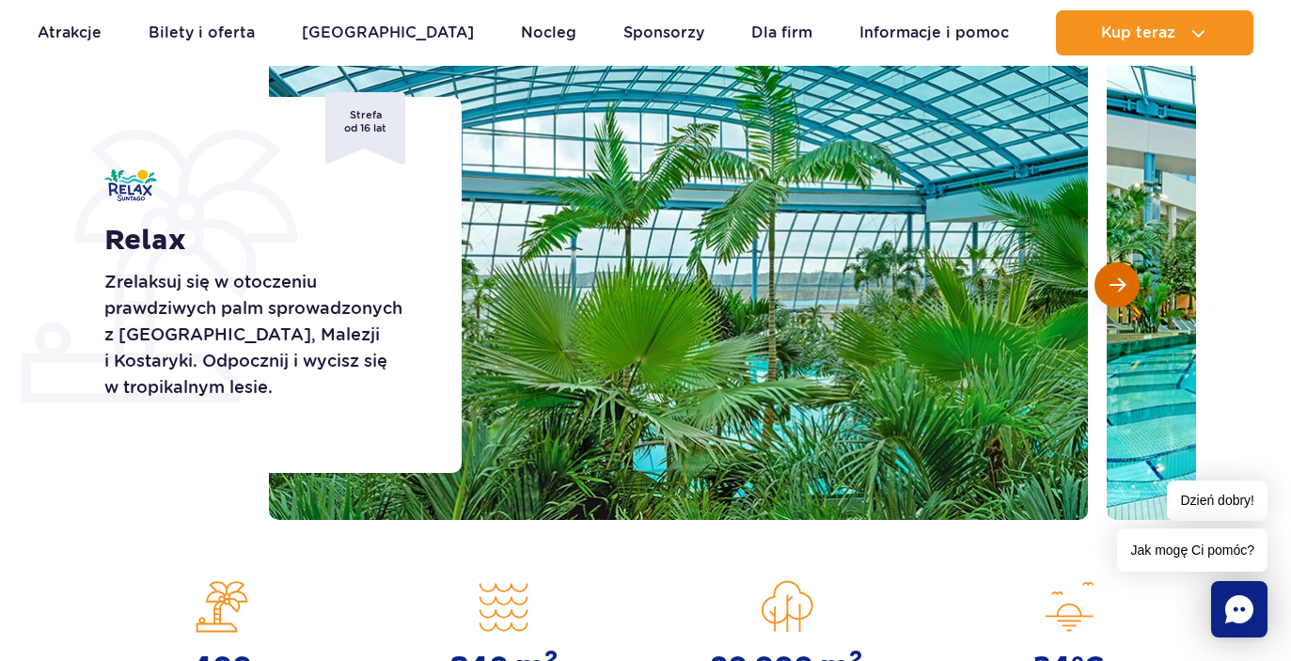
click at [1115, 291] on span "Następny slajd" at bounding box center [1117, 284] width 16 height 17
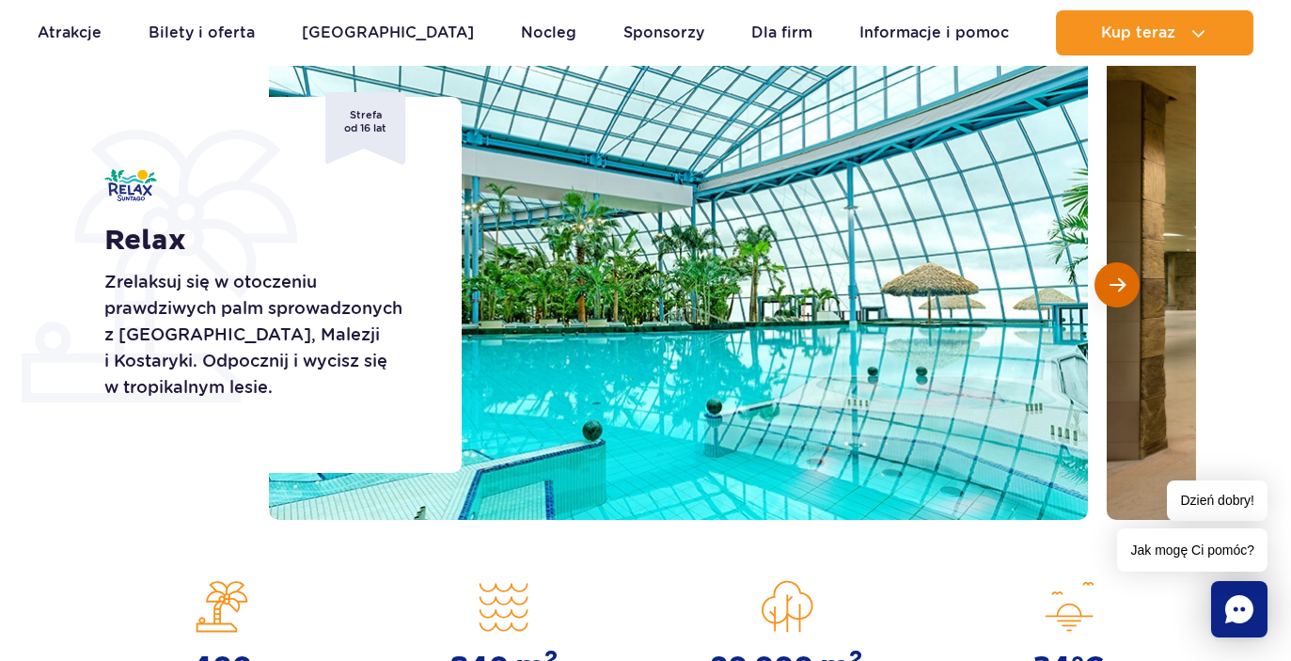
click at [1115, 291] on span "Następny slajd" at bounding box center [1117, 284] width 16 height 17
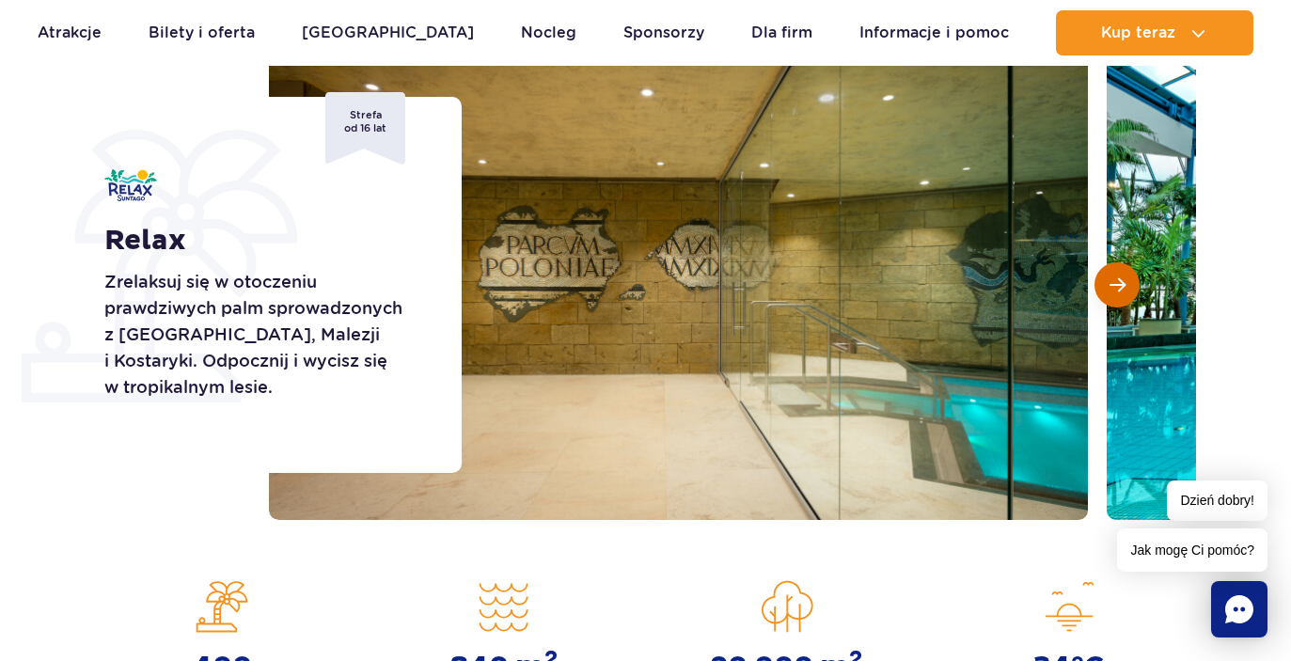
click at [1115, 291] on span "Następny slajd" at bounding box center [1117, 284] width 16 height 17
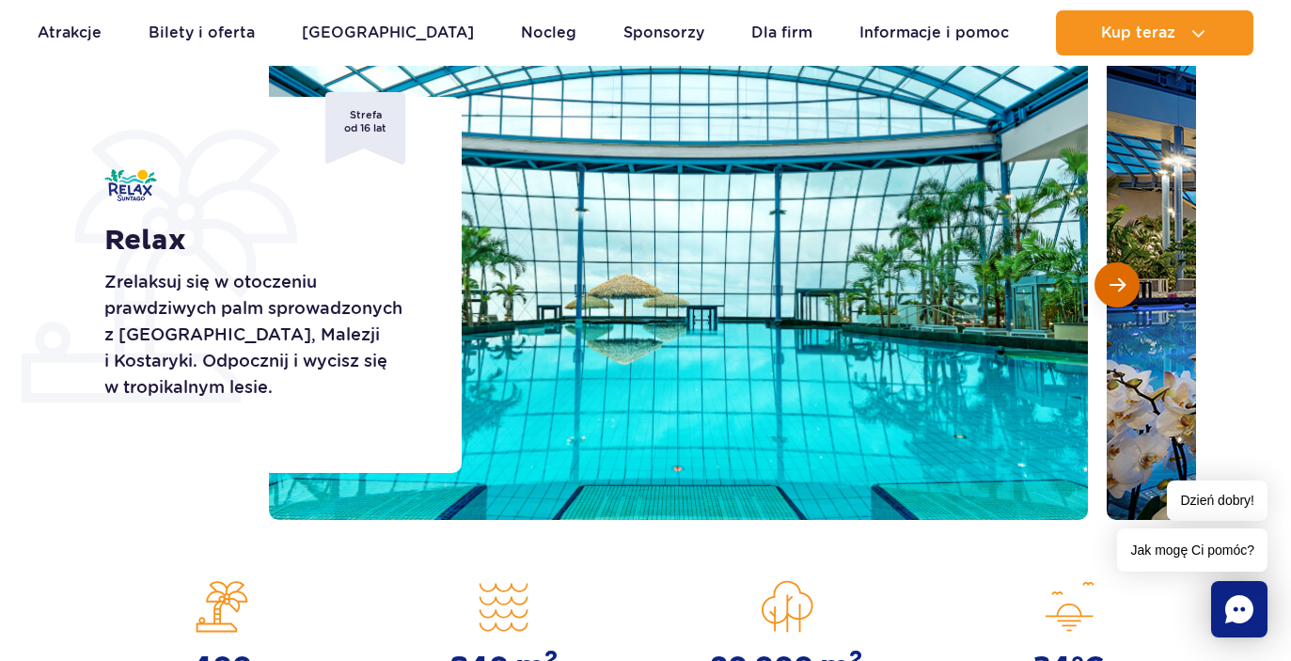
click at [1115, 291] on span "Następny slajd" at bounding box center [1117, 284] width 16 height 17
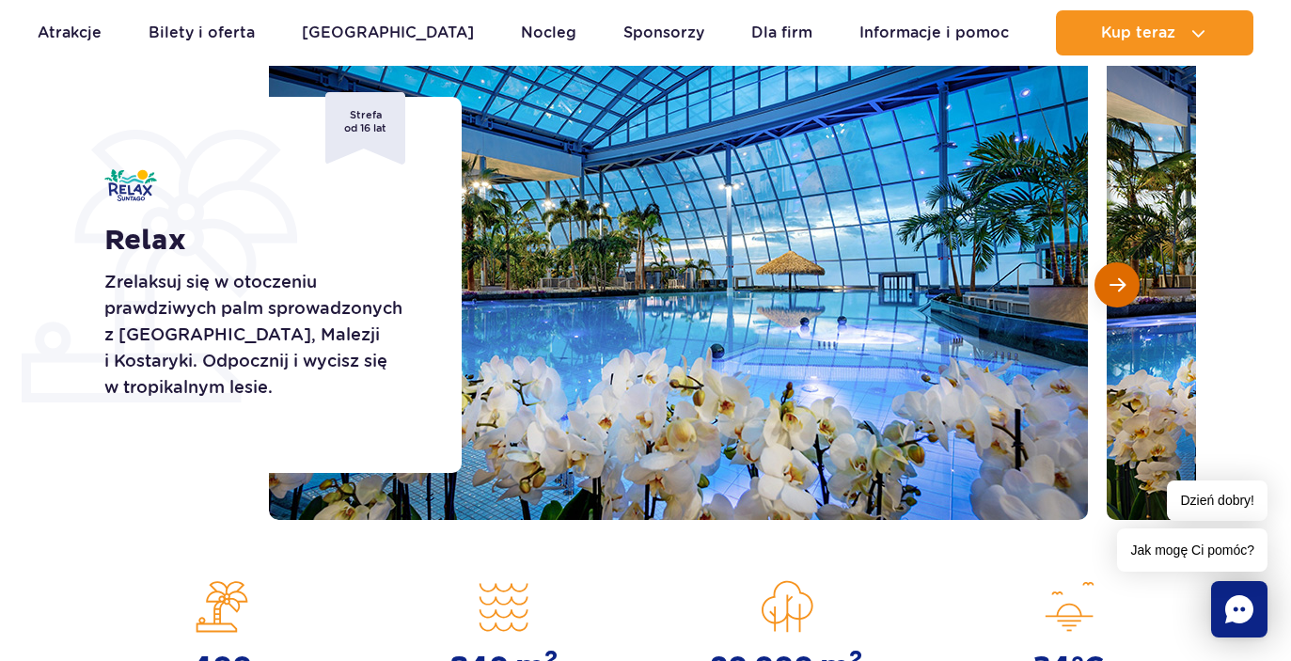
click at [1115, 291] on span "Następny slajd" at bounding box center [1117, 284] width 16 height 17
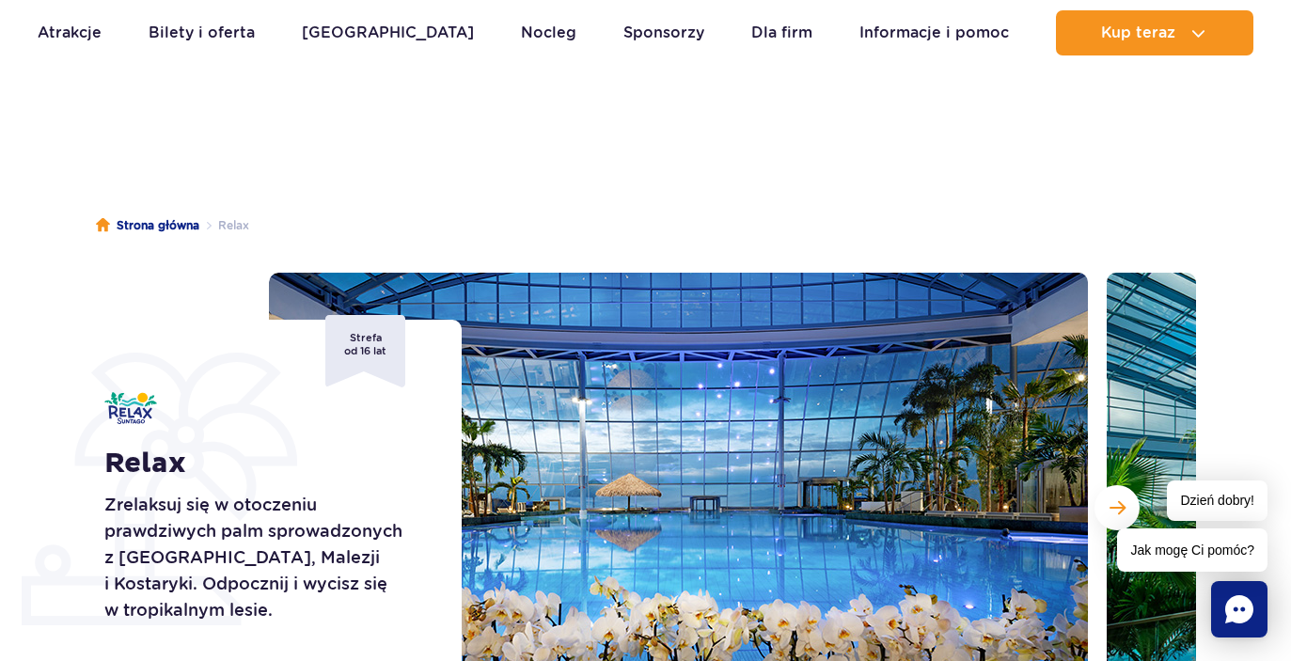
scroll to position [0, 0]
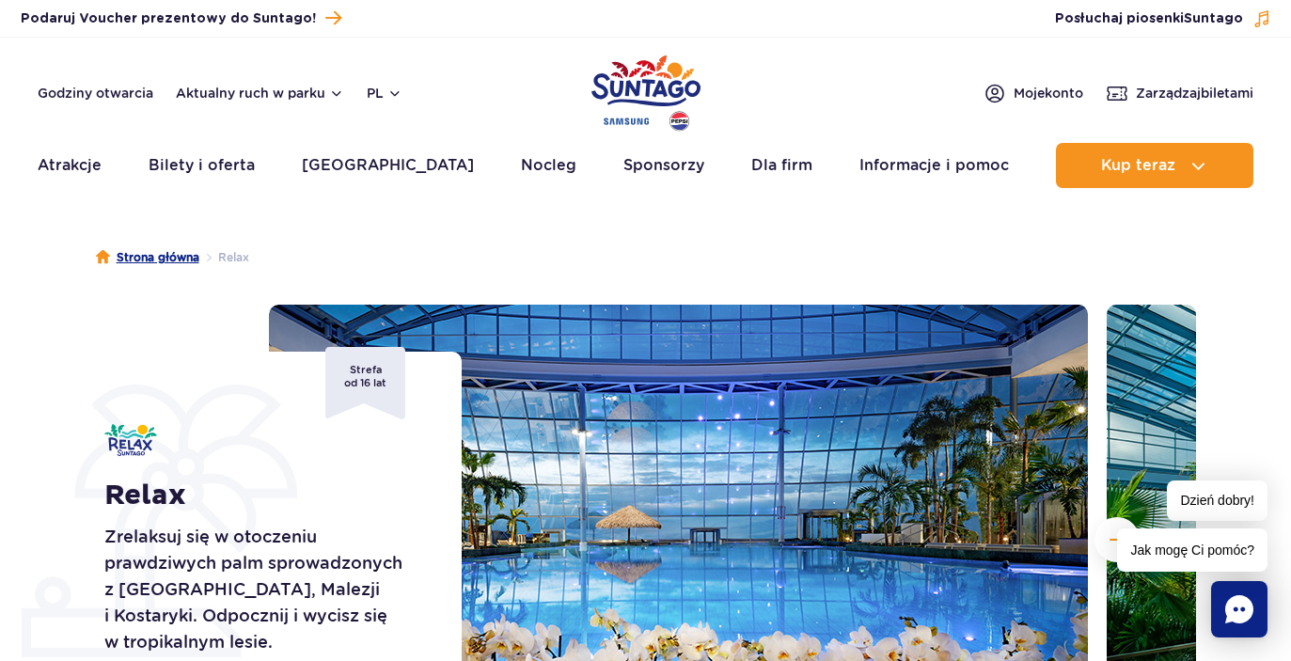
click at [161, 258] on link "Strona główna" at bounding box center [147, 257] width 103 height 19
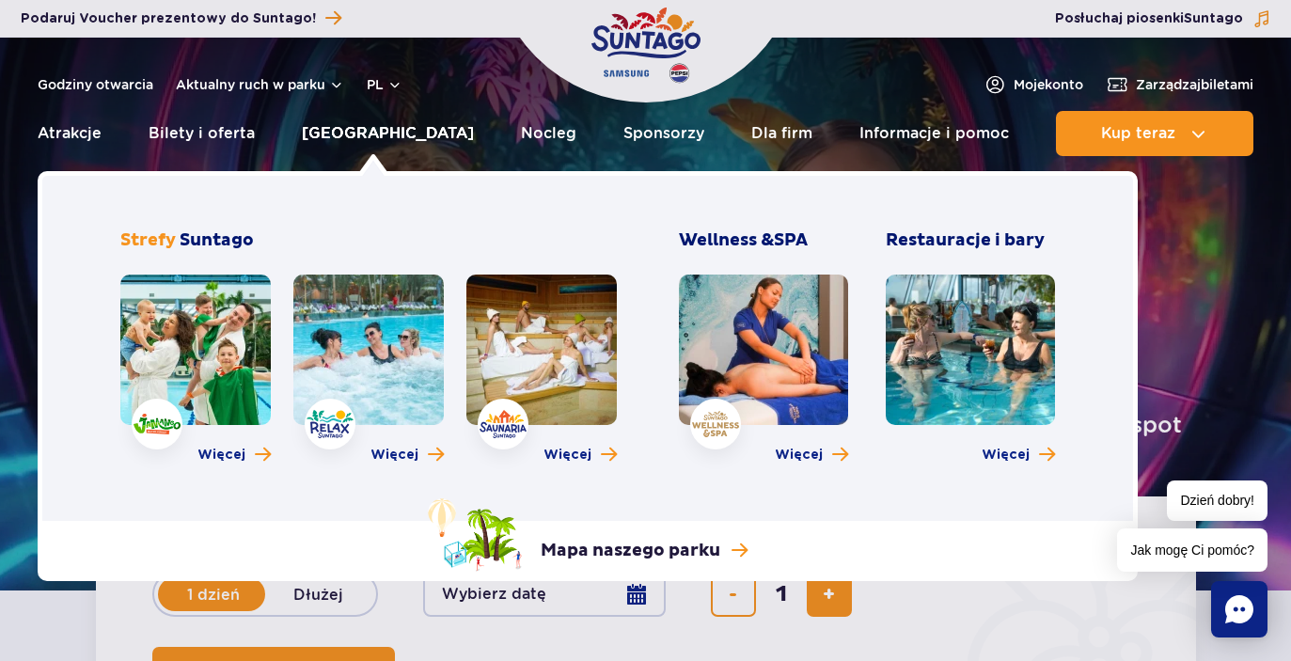
click at [367, 135] on link "Poznaj park" at bounding box center [388, 133] width 172 height 45
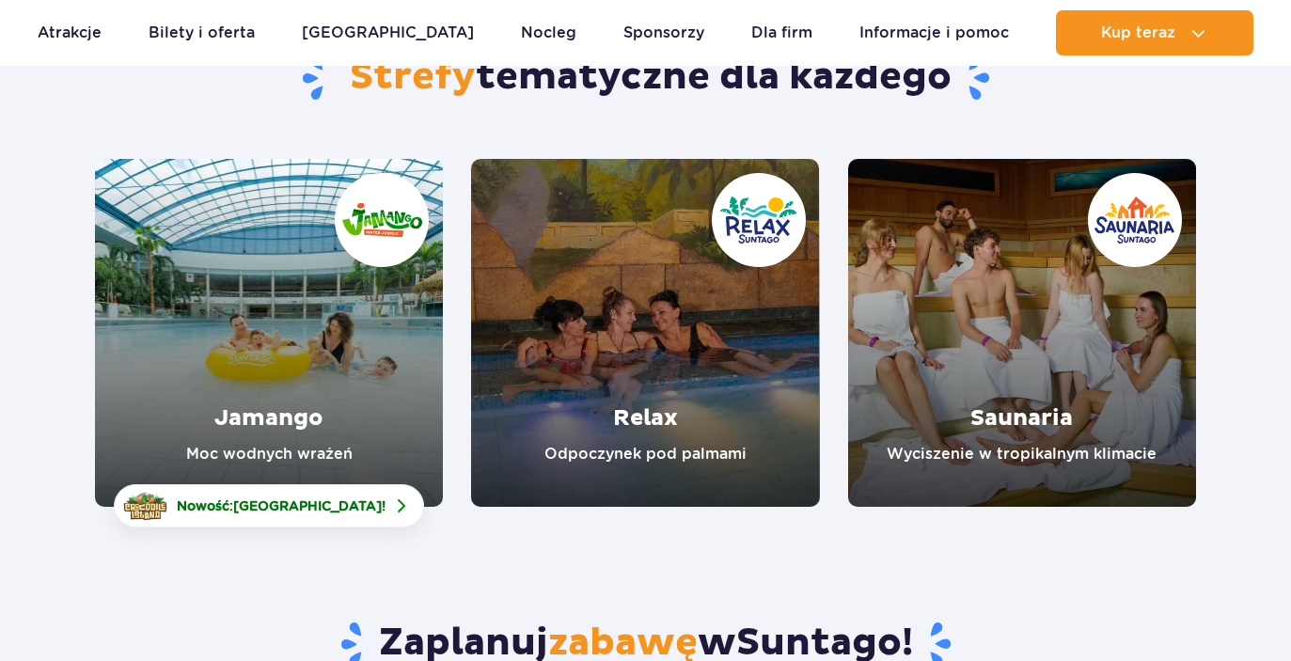
scroll to position [203, 0]
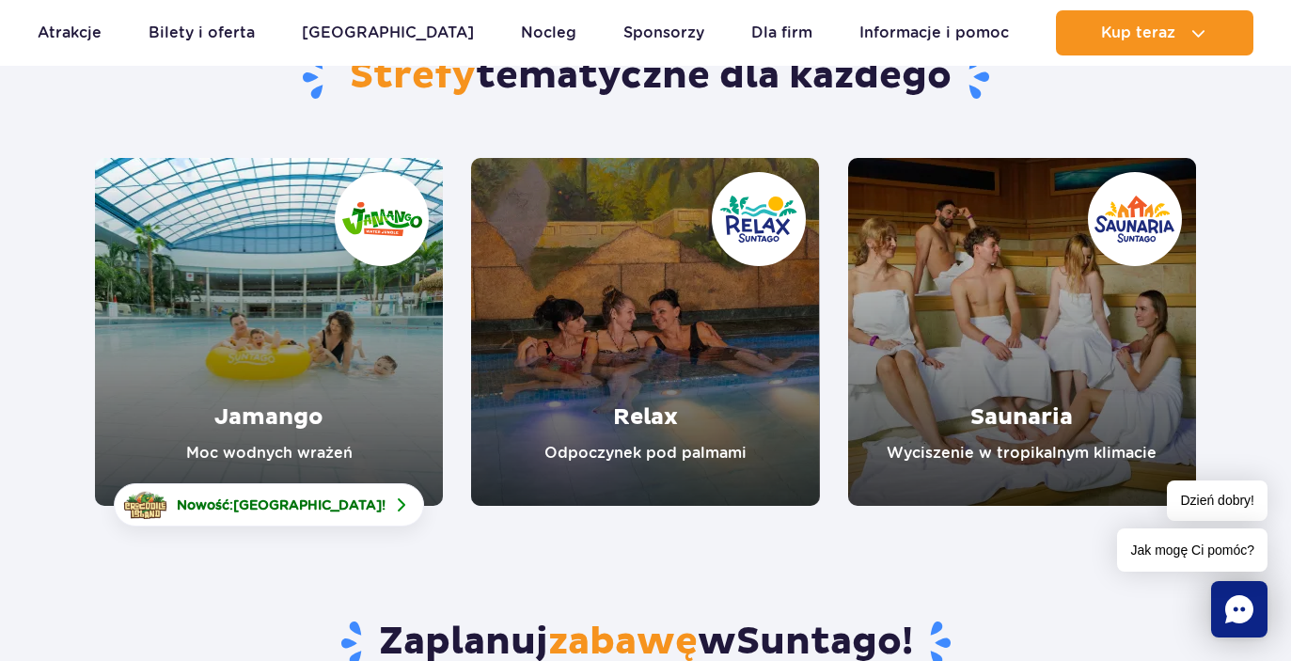
click at [295, 420] on link "Jamango" at bounding box center [269, 332] width 348 height 348
click at [1084, 390] on link "Saunaria" at bounding box center [1022, 332] width 348 height 348
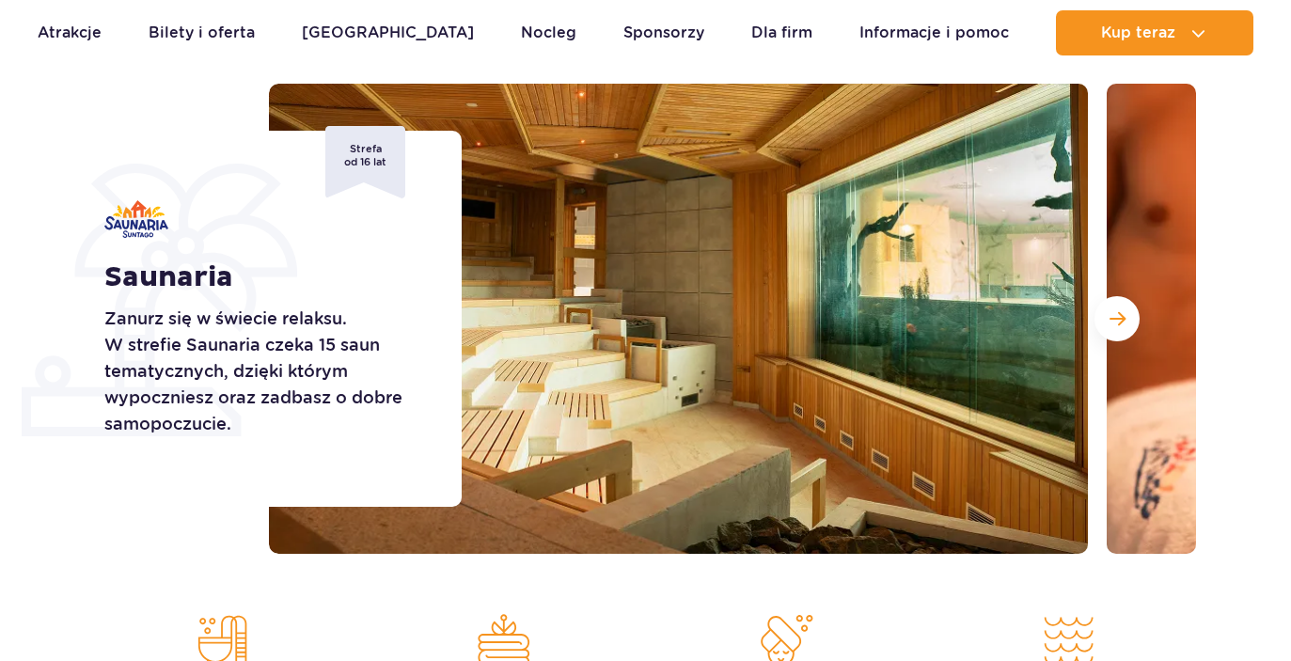
scroll to position [223, 0]
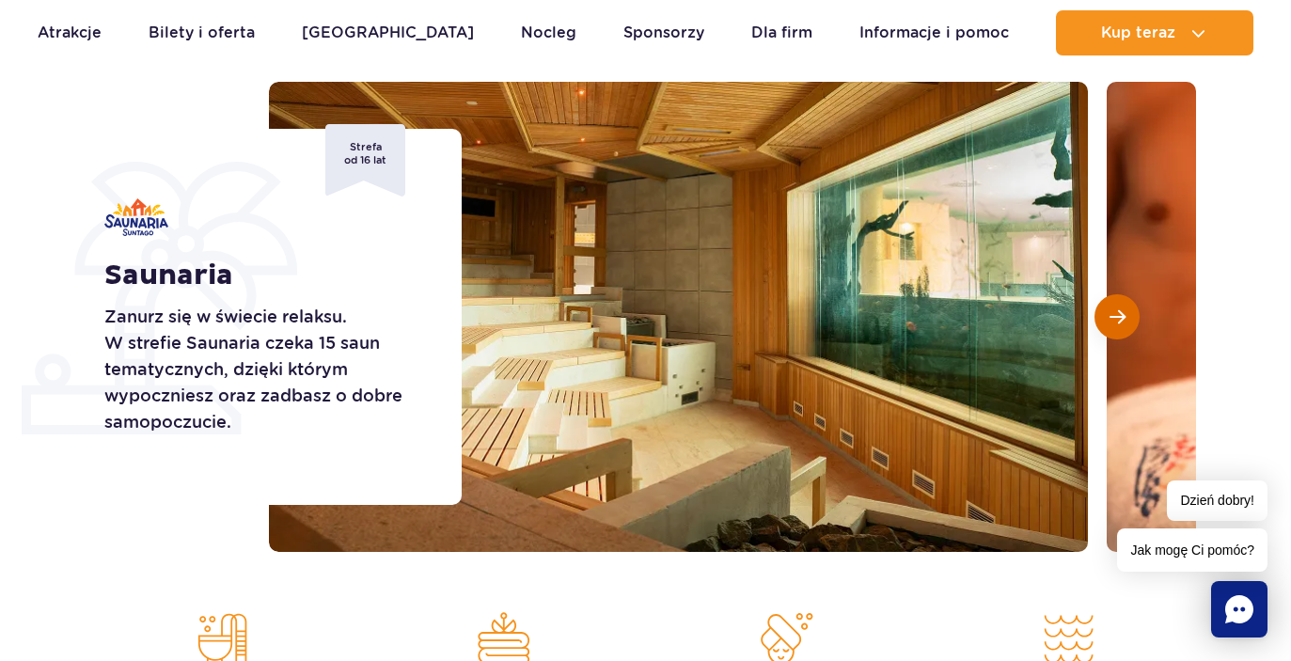
click at [1113, 314] on span "Następny slajd" at bounding box center [1117, 316] width 16 height 17
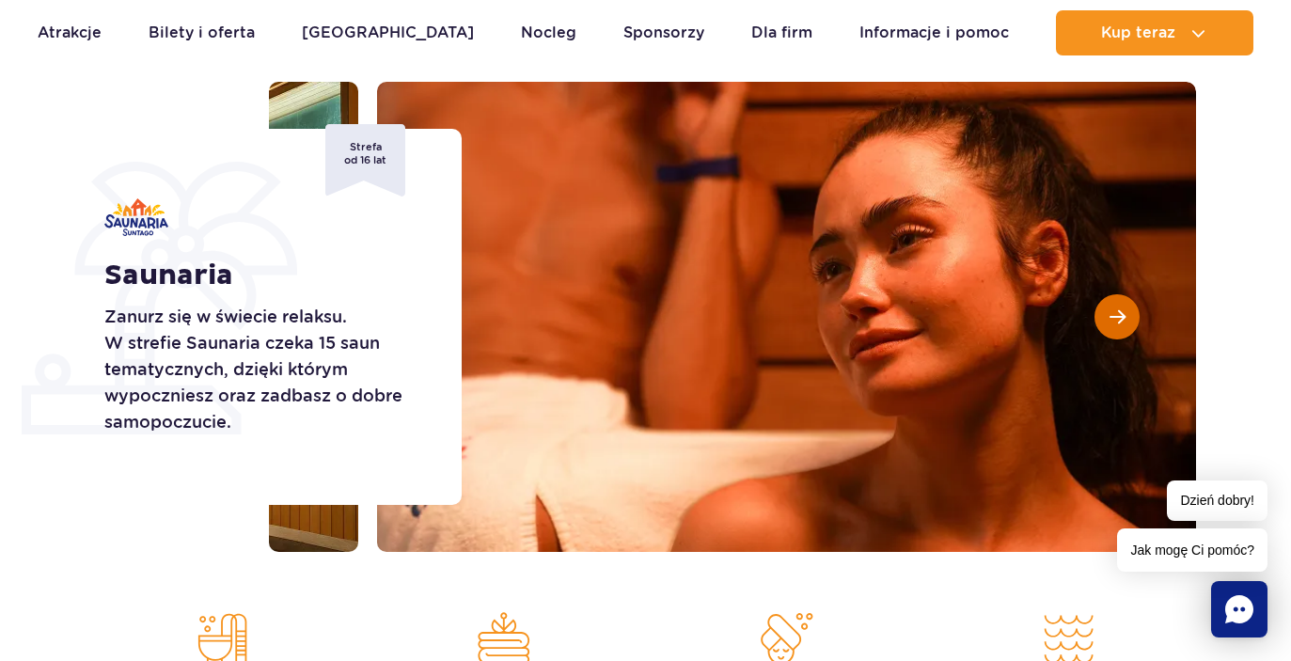
click at [1113, 314] on span "Następny slajd" at bounding box center [1117, 316] width 16 height 17
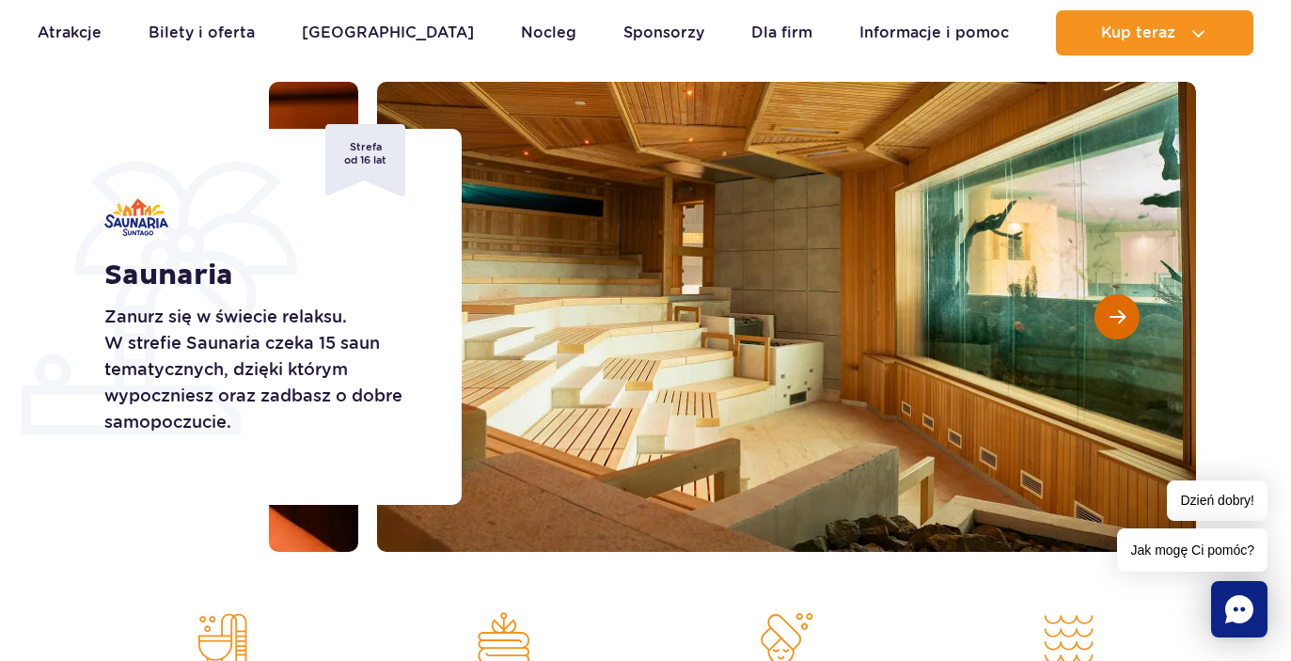
click at [1113, 314] on span "Następny slajd" at bounding box center [1117, 316] width 16 height 17
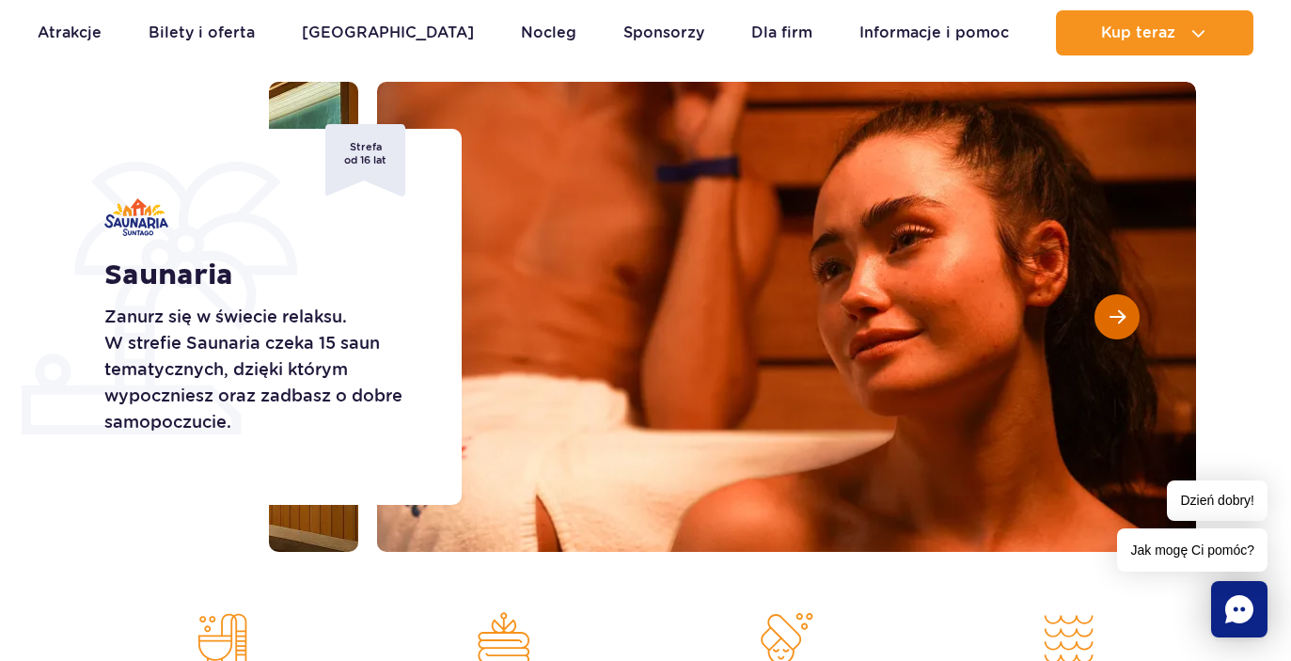
click at [1113, 314] on span "Następny slajd" at bounding box center [1117, 316] width 16 height 17
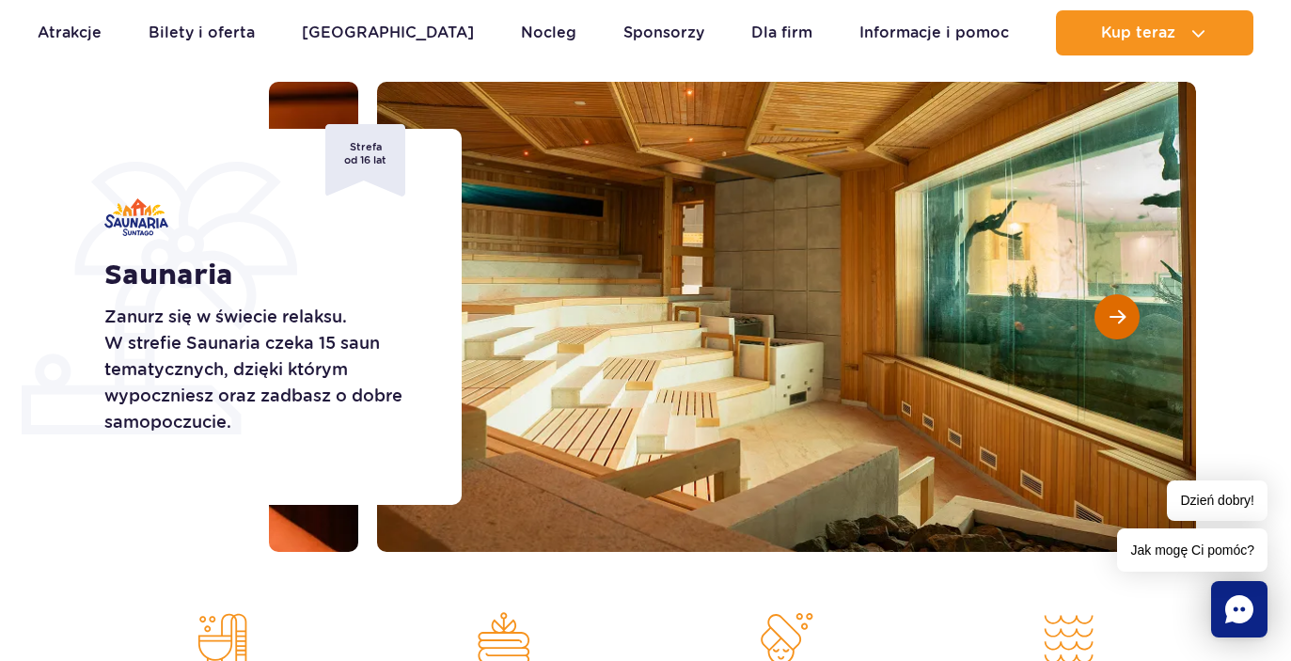
click at [1113, 314] on span "Następny slajd" at bounding box center [1117, 316] width 16 height 17
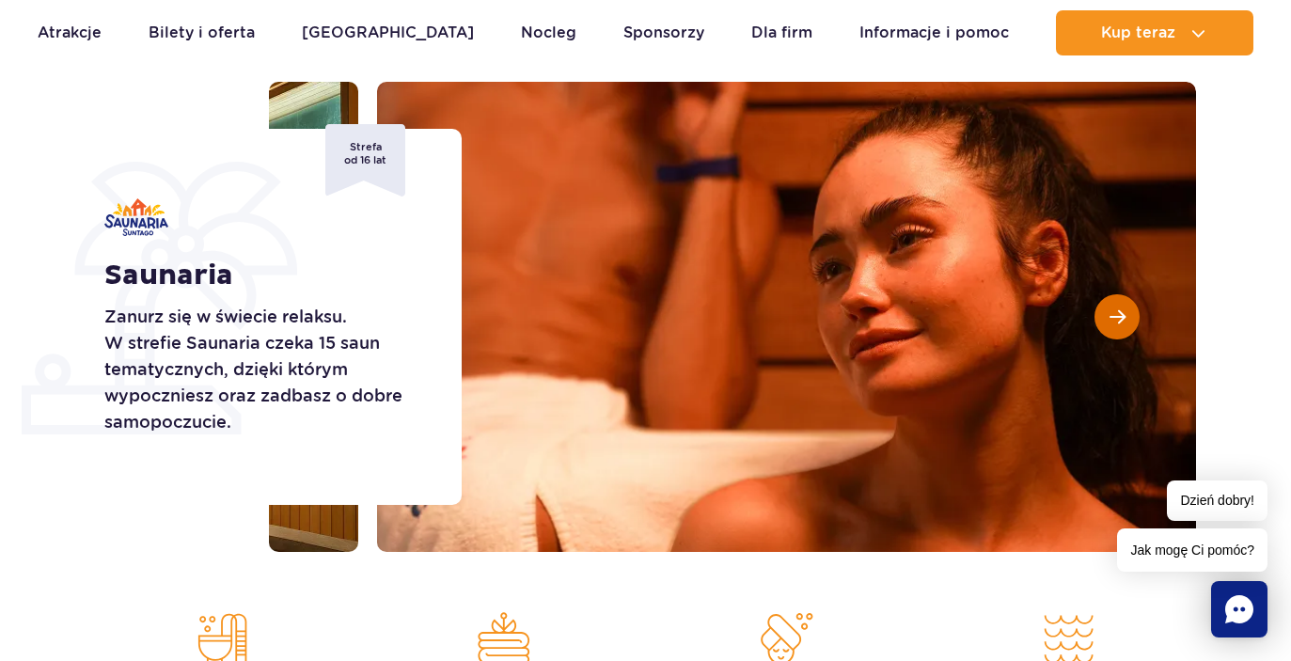
click at [1119, 315] on span "Następny slajd" at bounding box center [1117, 316] width 16 height 17
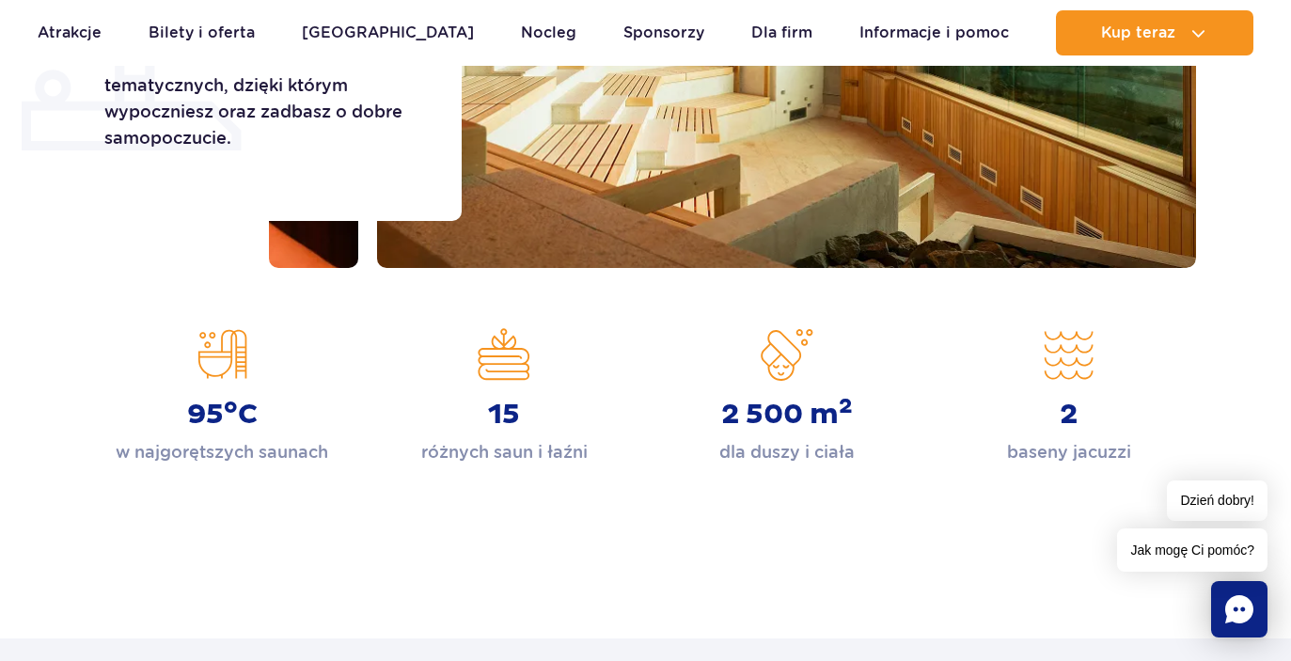
scroll to position [509, 0]
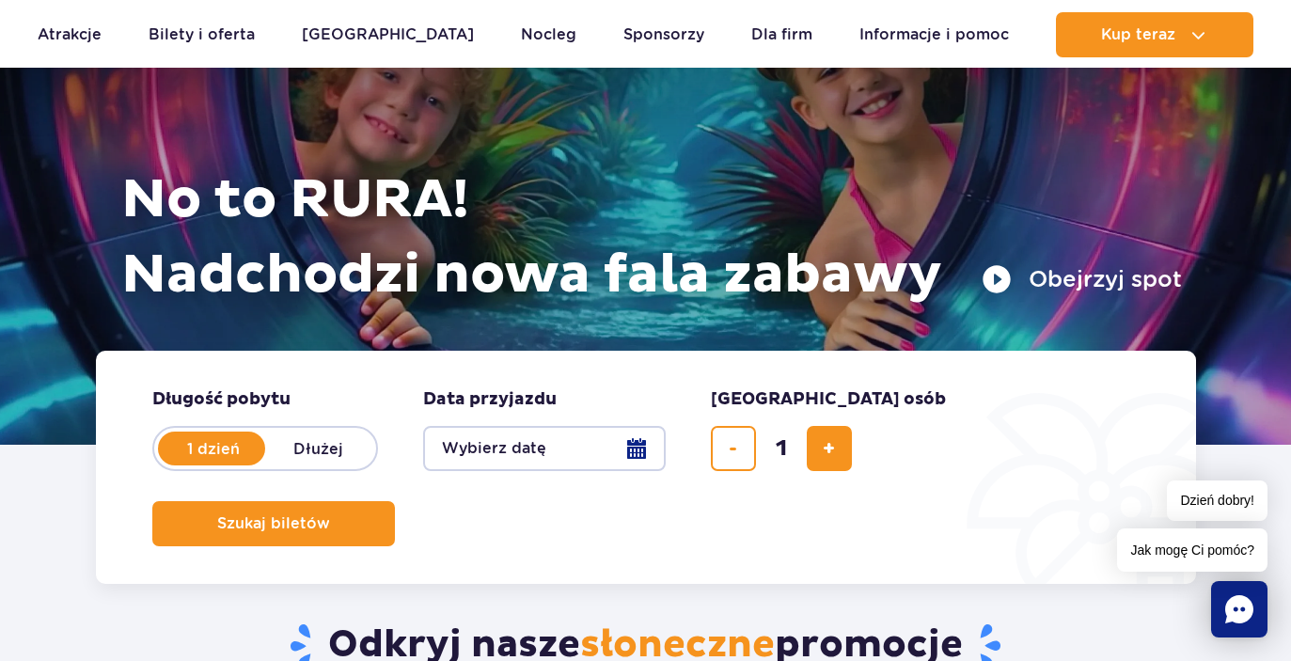
scroll to position [206, 0]
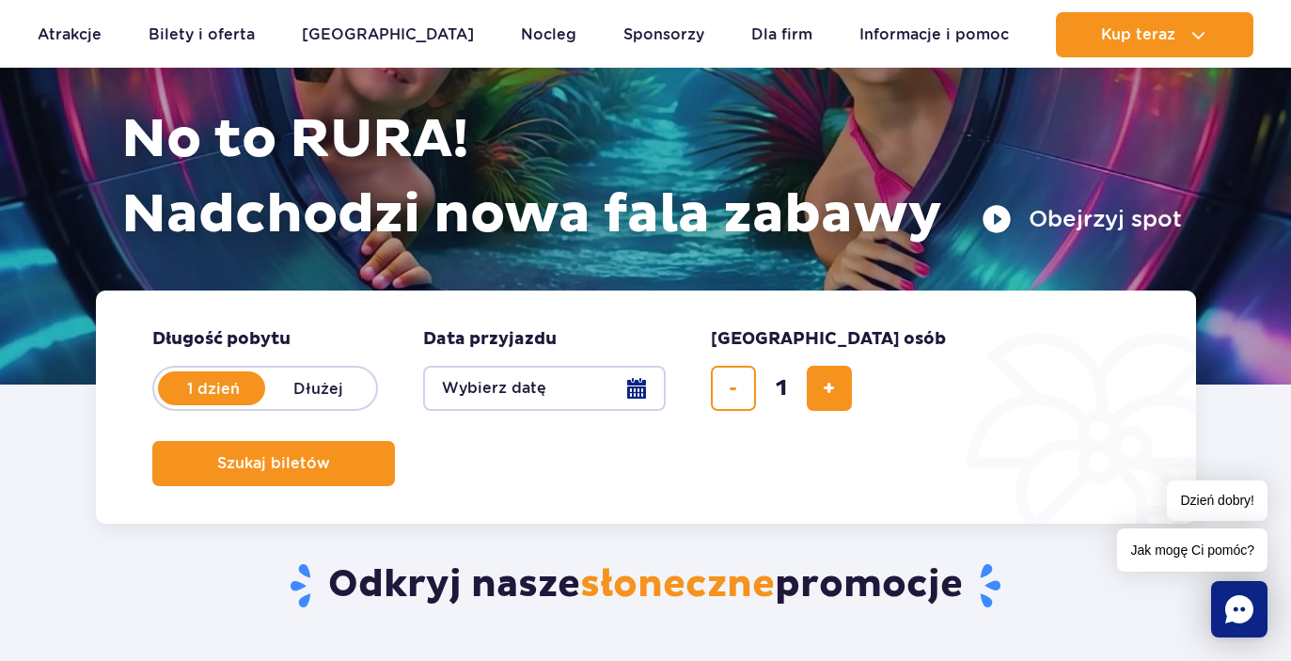
click at [505, 386] on button "Wybierz datę" at bounding box center [544, 388] width 243 height 45
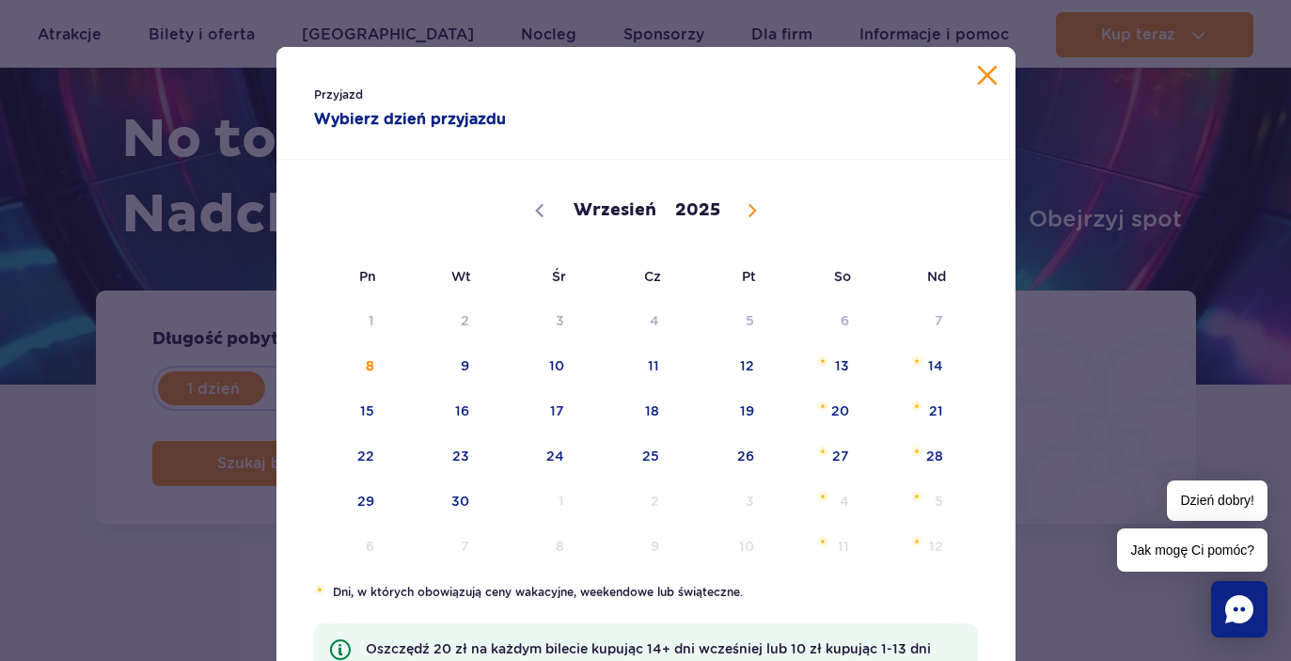
click at [758, 220] on span at bounding box center [752, 211] width 32 height 32
select select "9"
click at [744, 458] on span "24" at bounding box center [721, 455] width 95 height 43
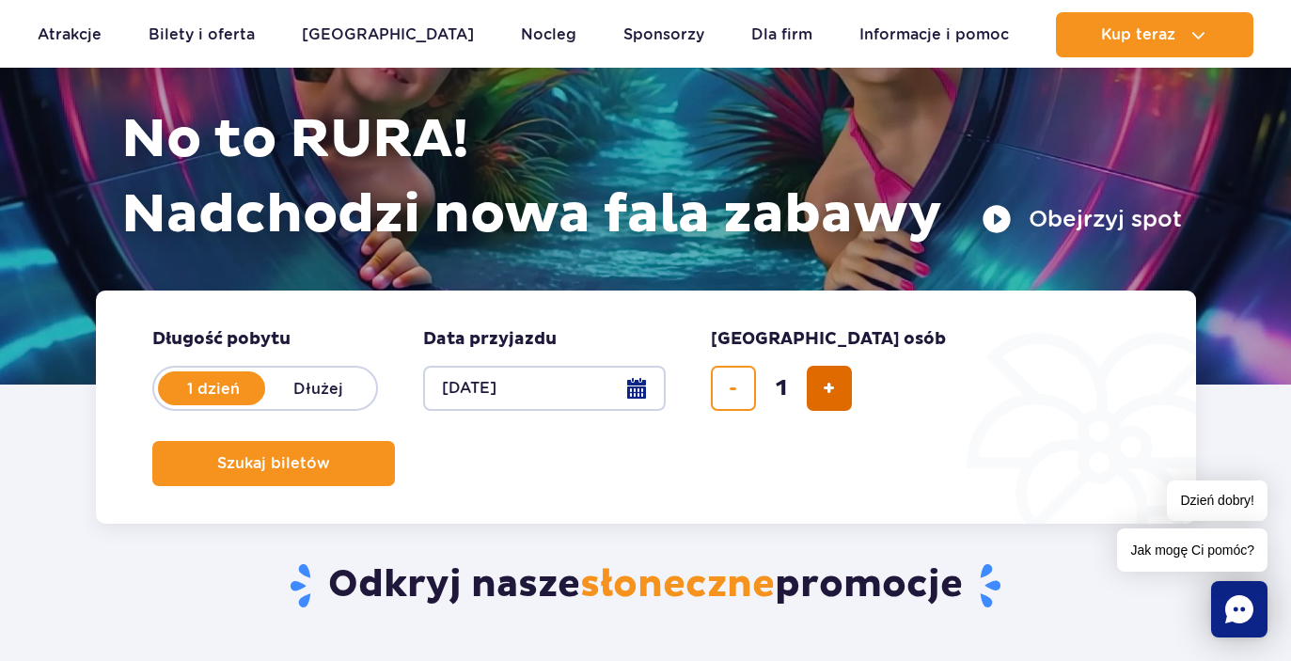
click at [835, 389] on button "dodaj bilet" at bounding box center [829, 388] width 45 height 45
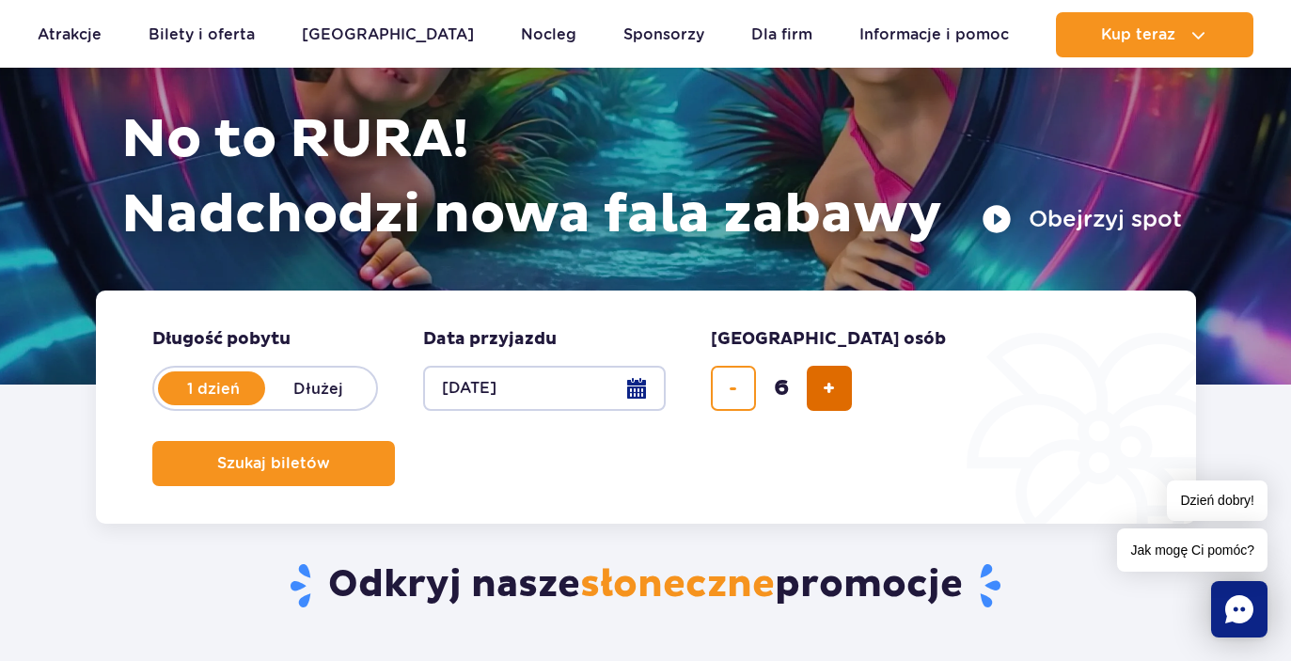
click at [835, 389] on button "dodaj bilet" at bounding box center [829, 388] width 45 height 45
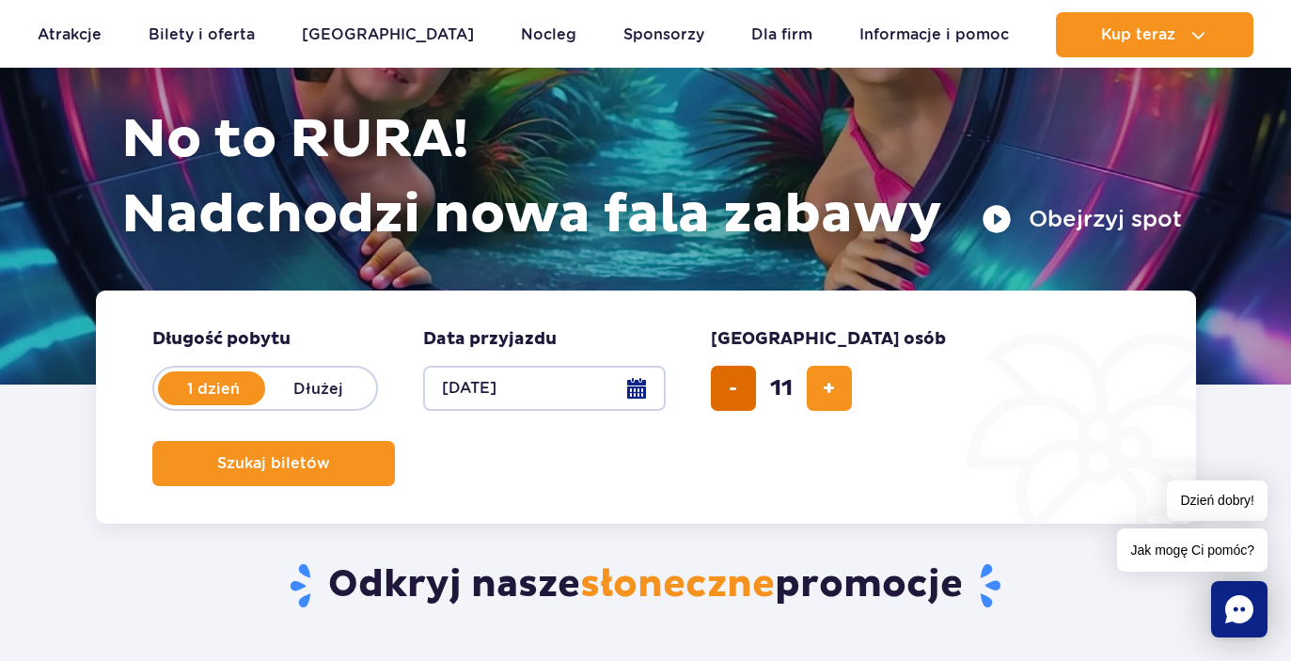
click at [740, 387] on button "usuń bilet" at bounding box center [733, 388] width 45 height 45
type input "10"
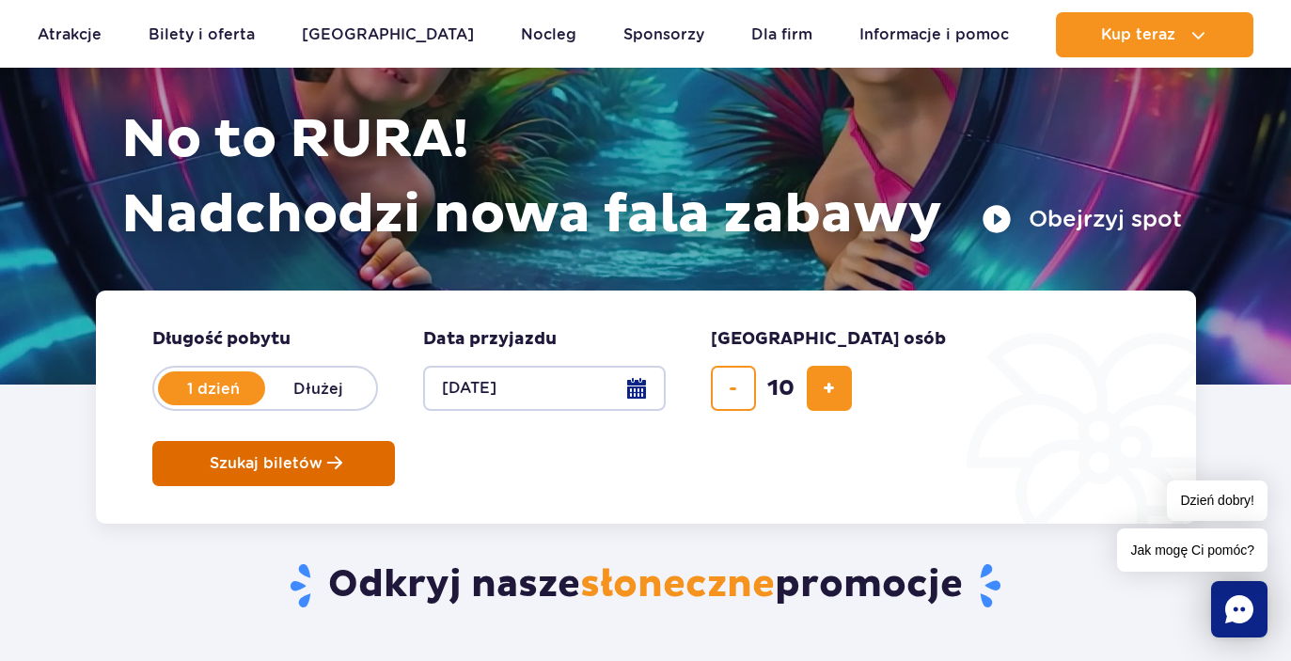
click at [395, 441] on button "Szukaj biletów" at bounding box center [273, 463] width 243 height 45
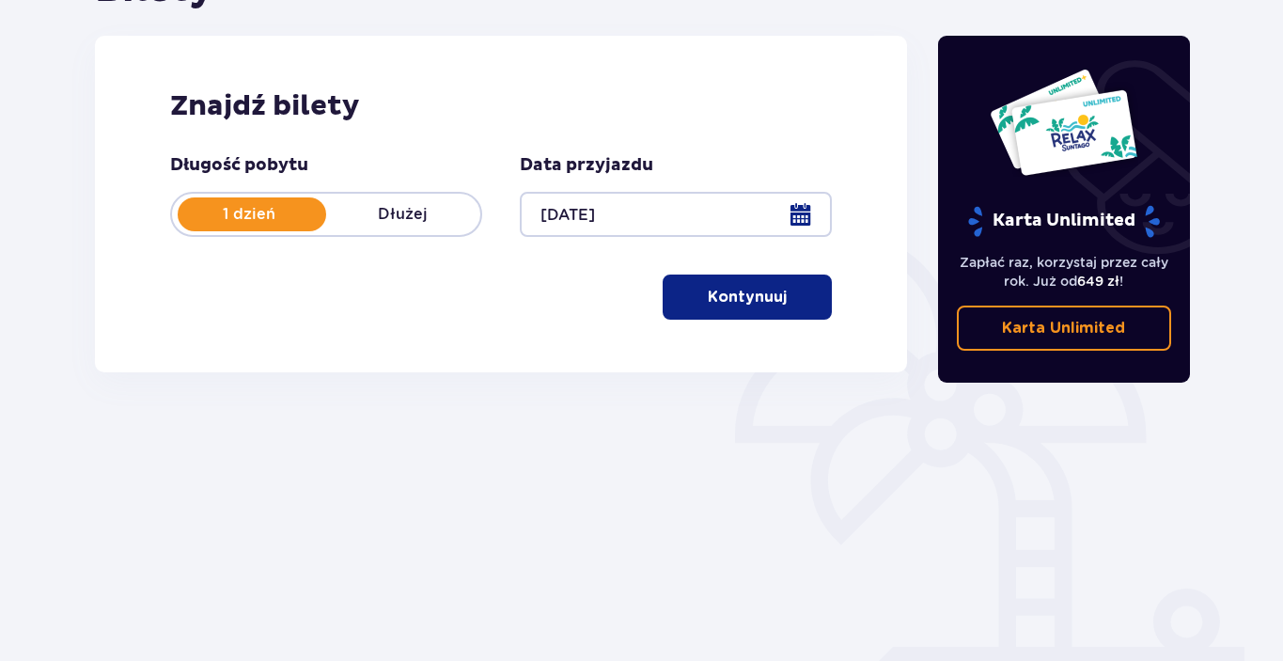
scroll to position [236, 0]
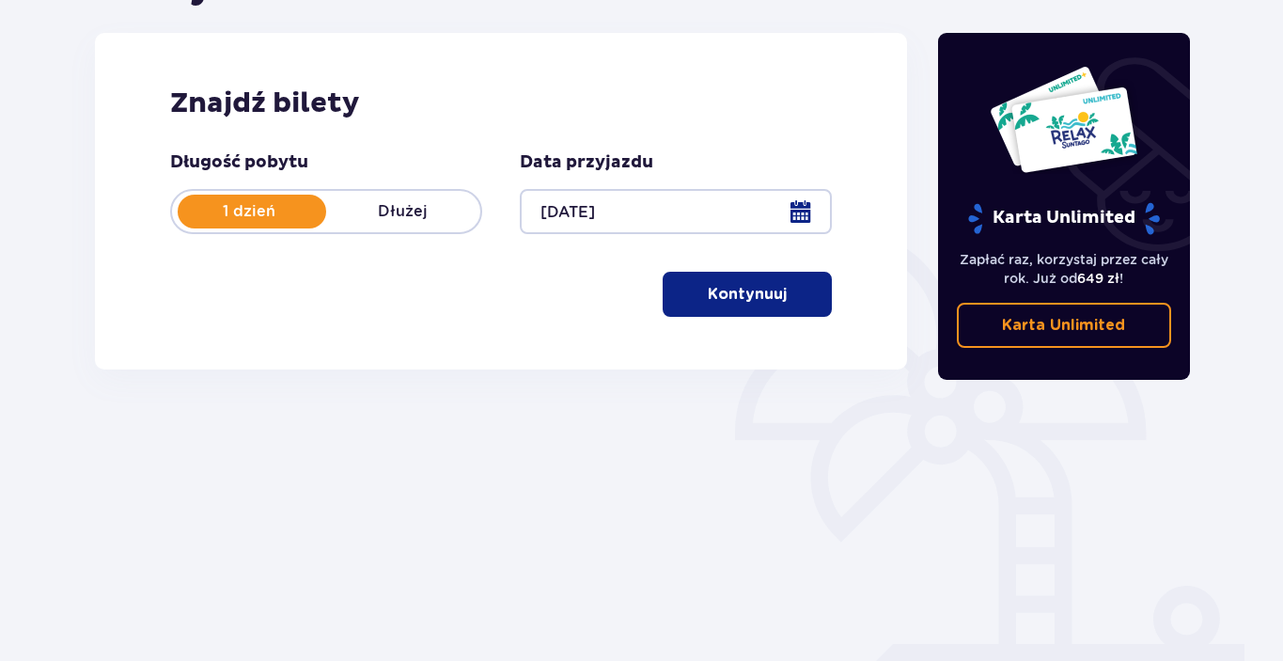
click at [744, 301] on p "Kontynuuj" at bounding box center [747, 294] width 79 height 21
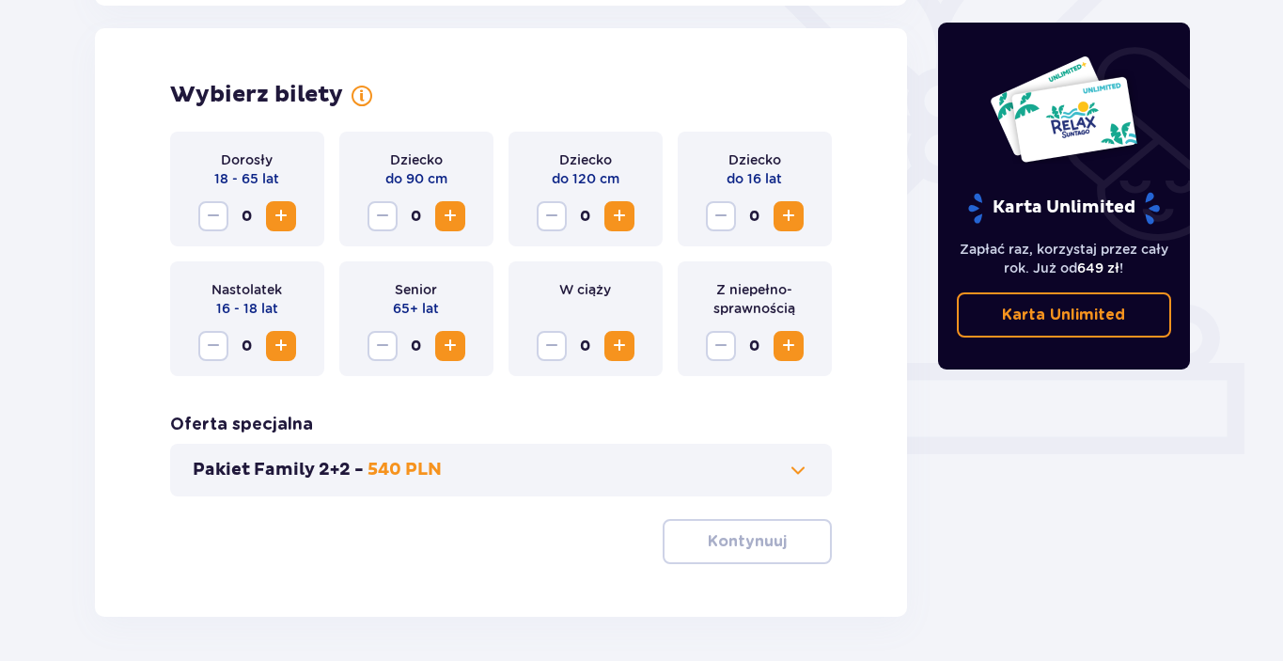
scroll to position [523, 0]
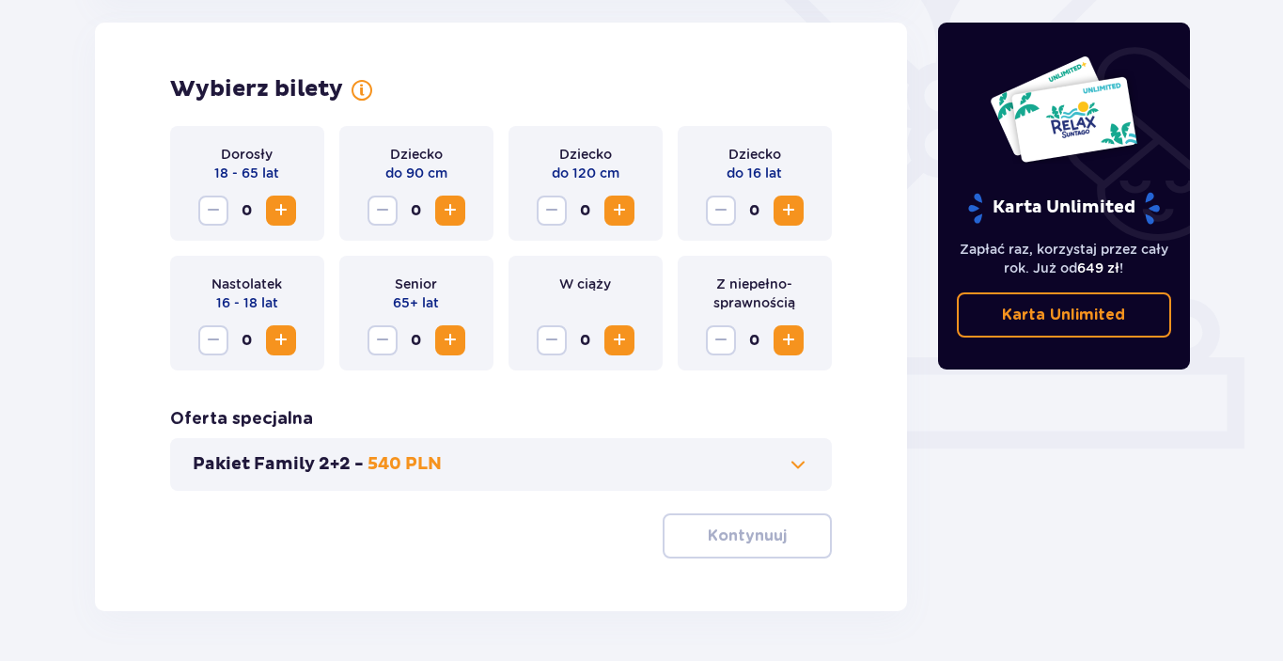
click at [282, 210] on span "Increase" at bounding box center [281, 210] width 23 height 23
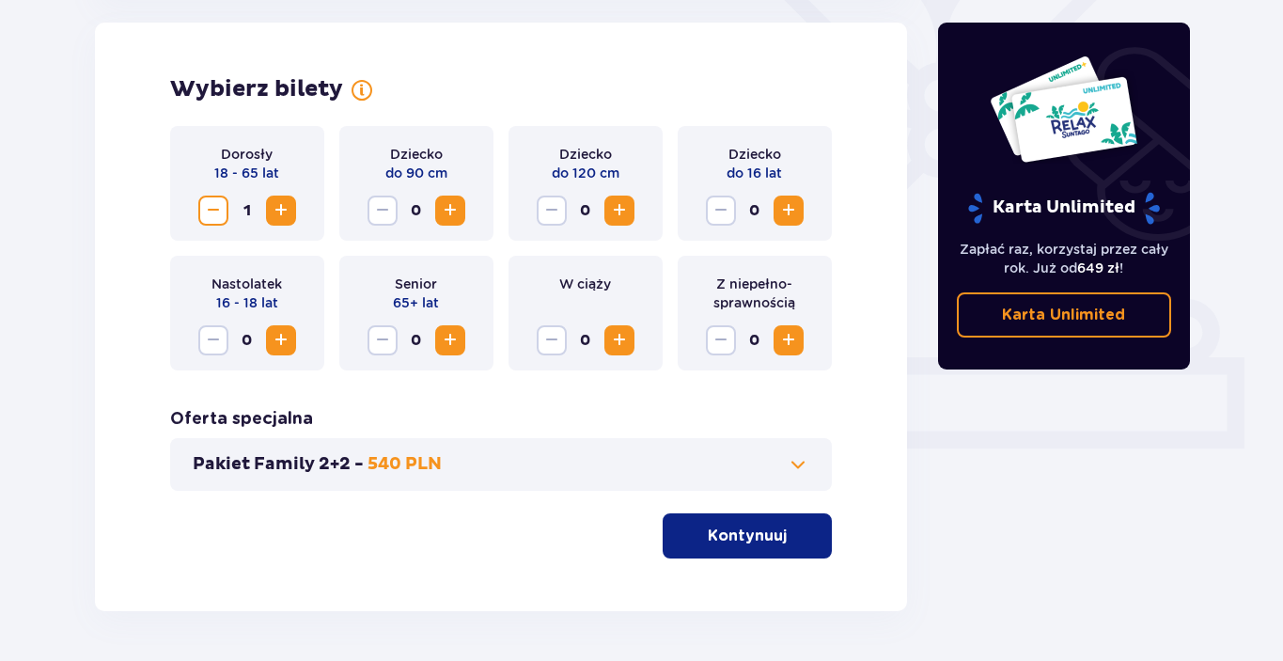
click at [282, 210] on span "Increase" at bounding box center [281, 210] width 23 height 23
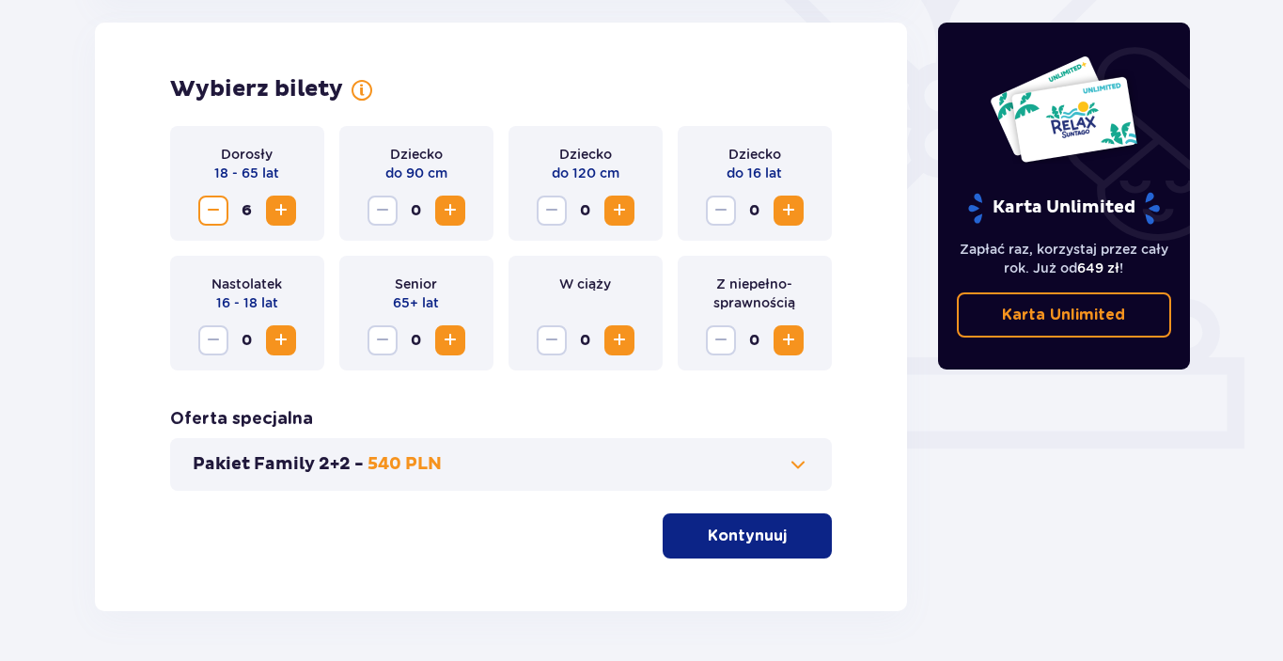
click at [282, 210] on span "Increase" at bounding box center [281, 210] width 23 height 23
click at [712, 542] on p "Kontynuuj" at bounding box center [747, 536] width 79 height 21
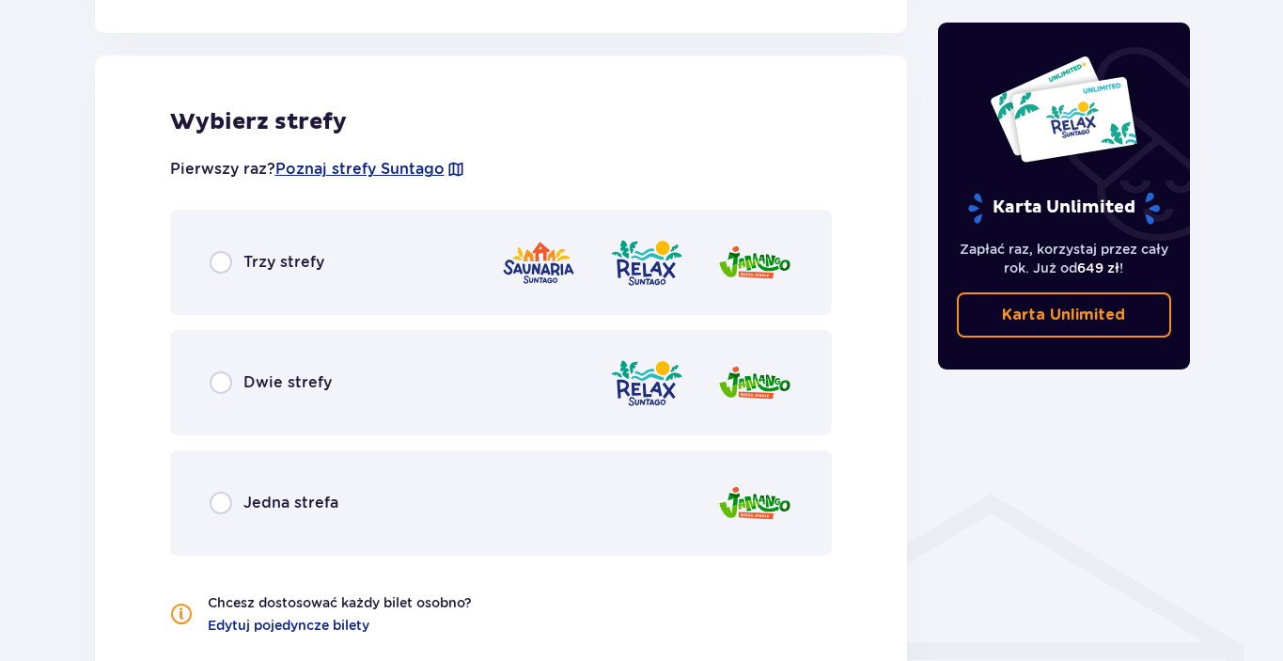
scroll to position [1044, 0]
